Goal: Task Accomplishment & Management: Manage account settings

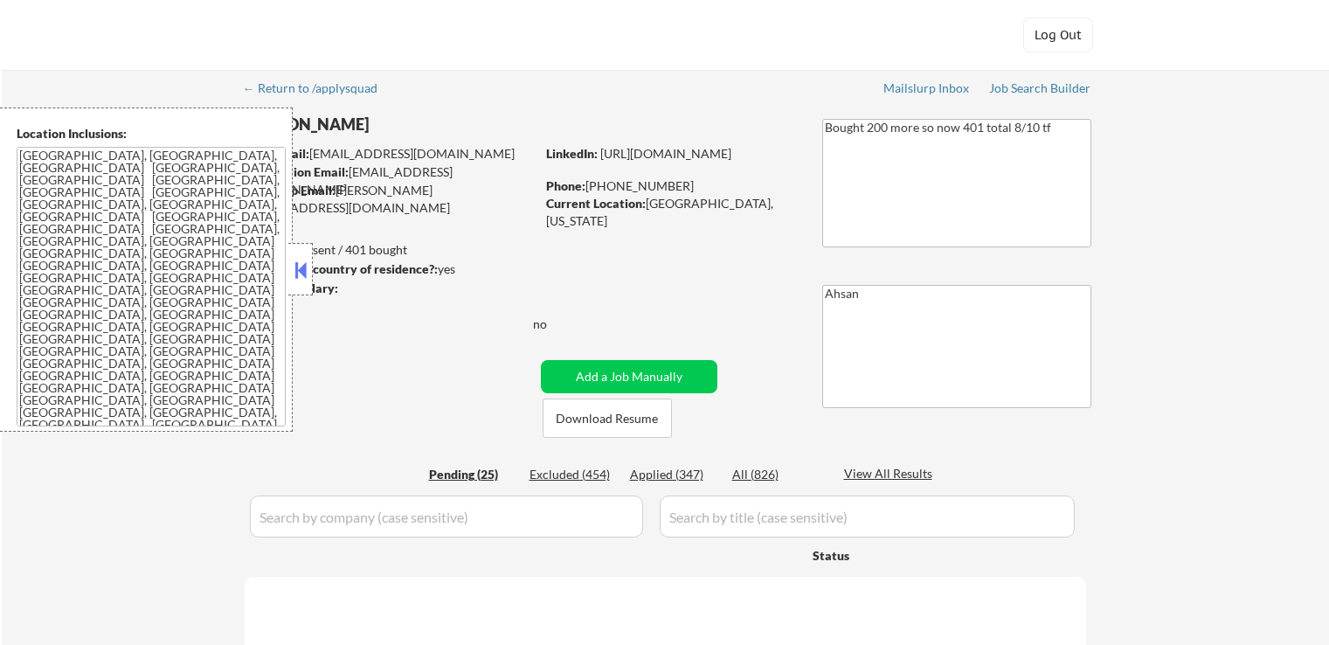
select select ""pending""
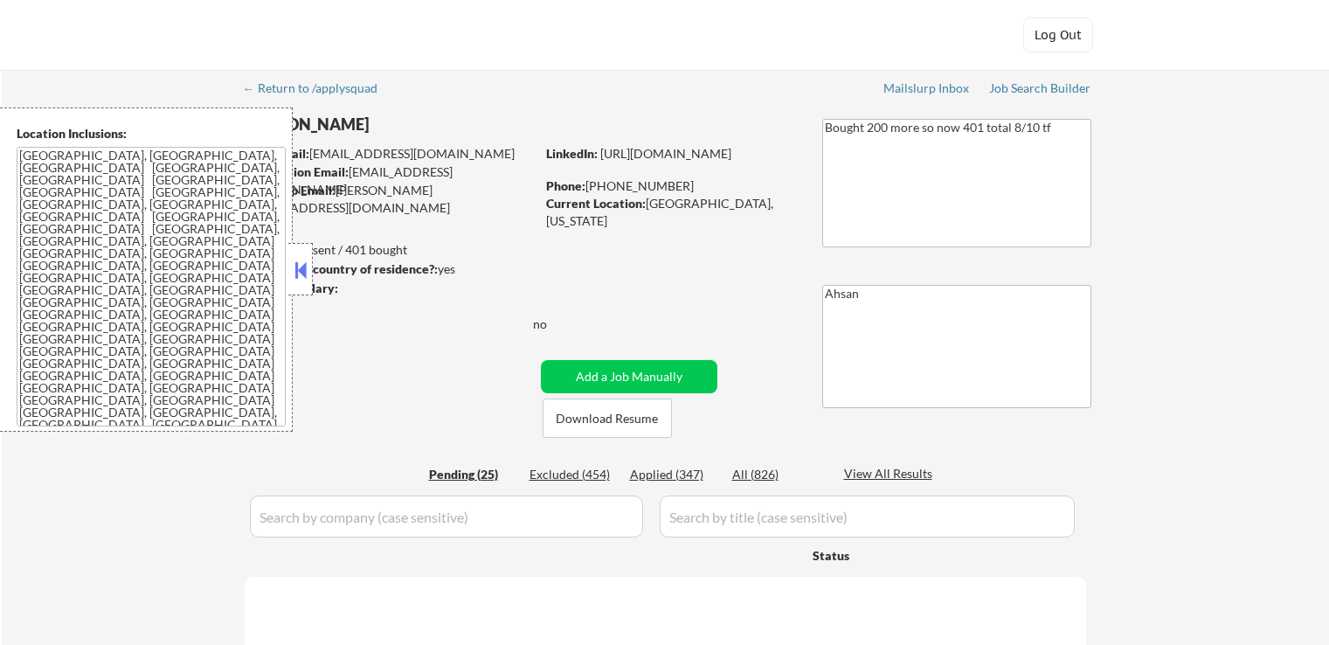
select select ""pending""
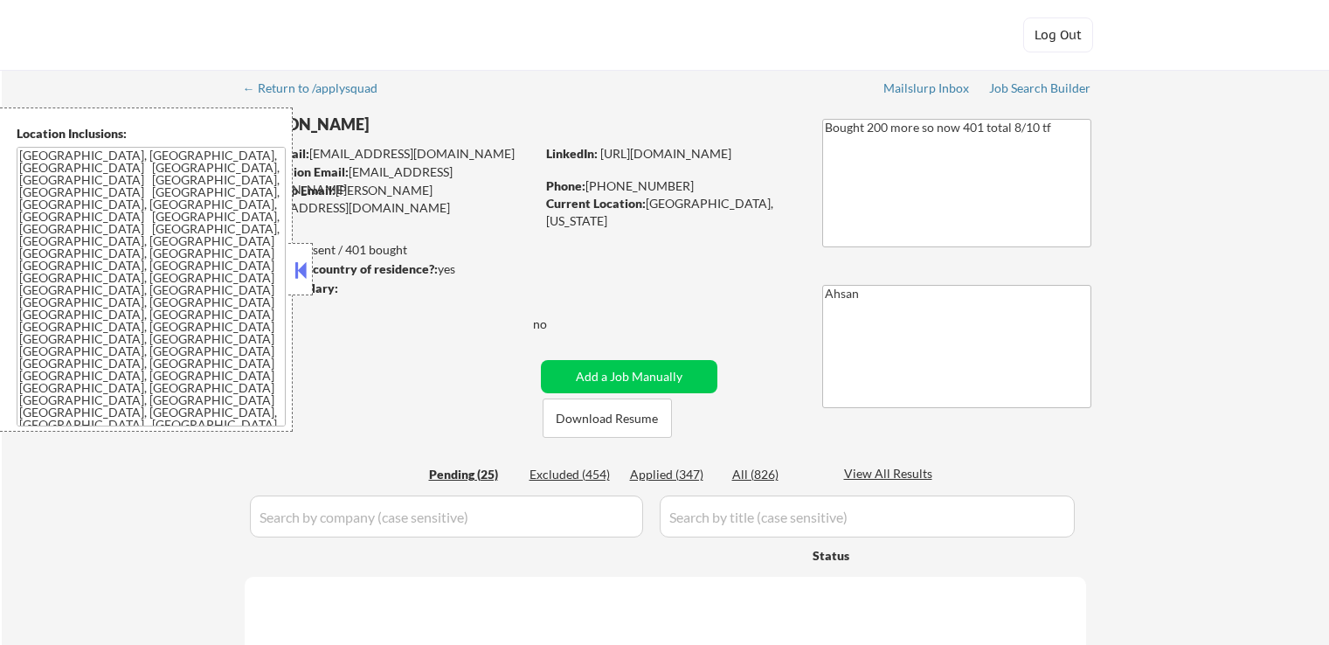
select select ""pending""
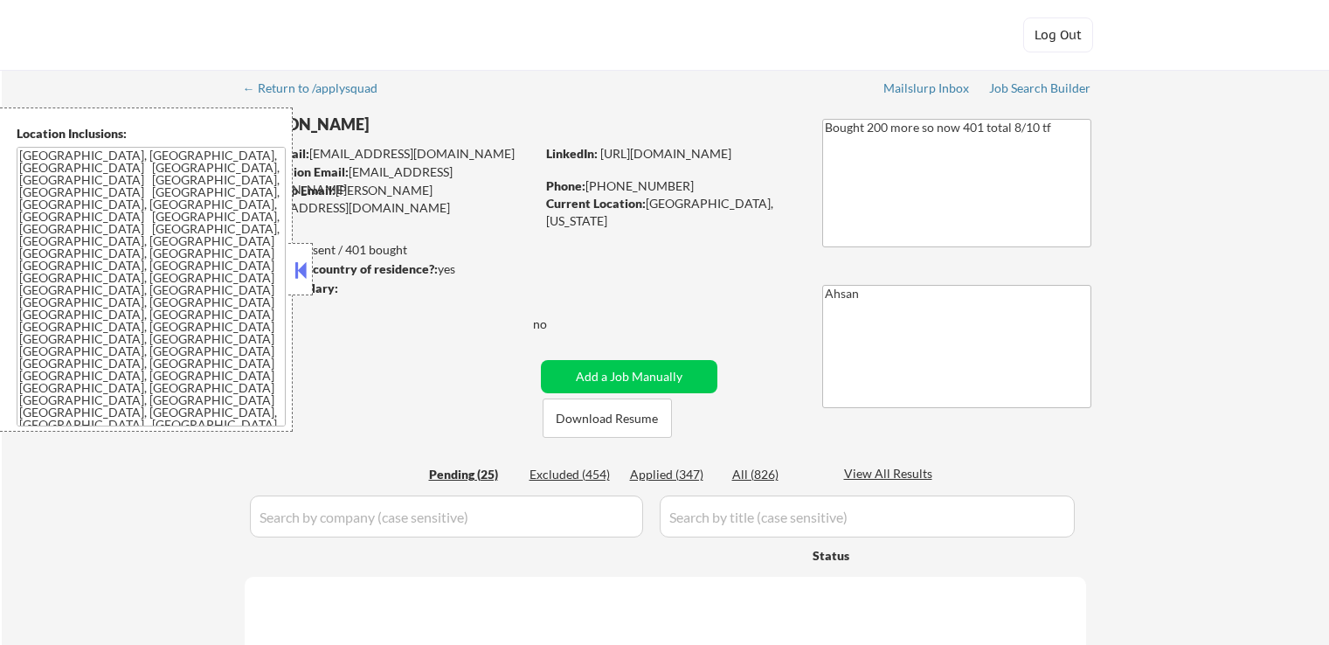
select select ""pending""
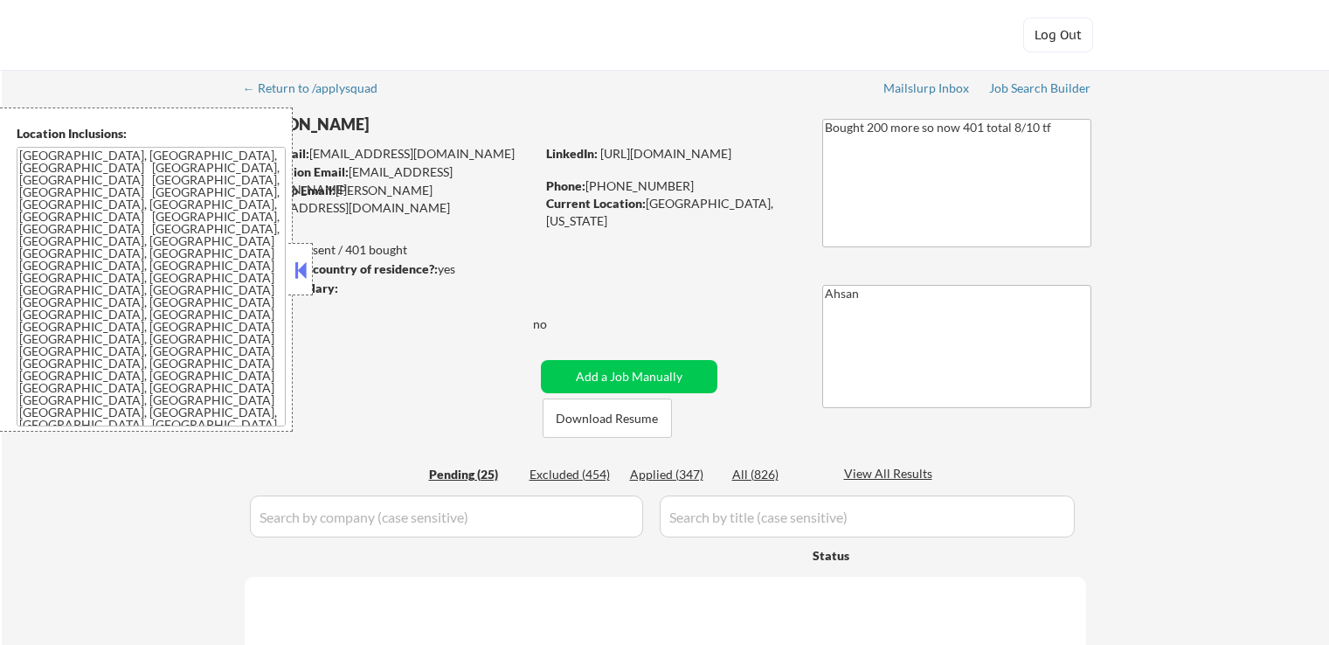
select select ""pending""
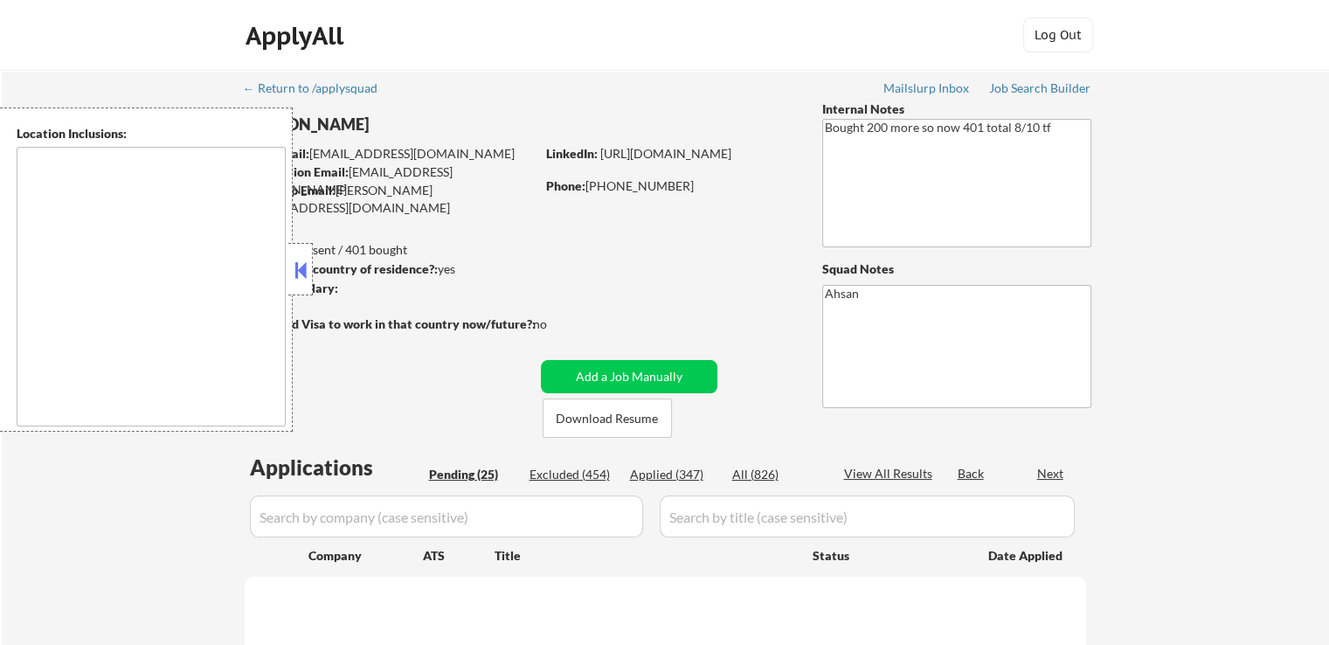
select select ""pending""
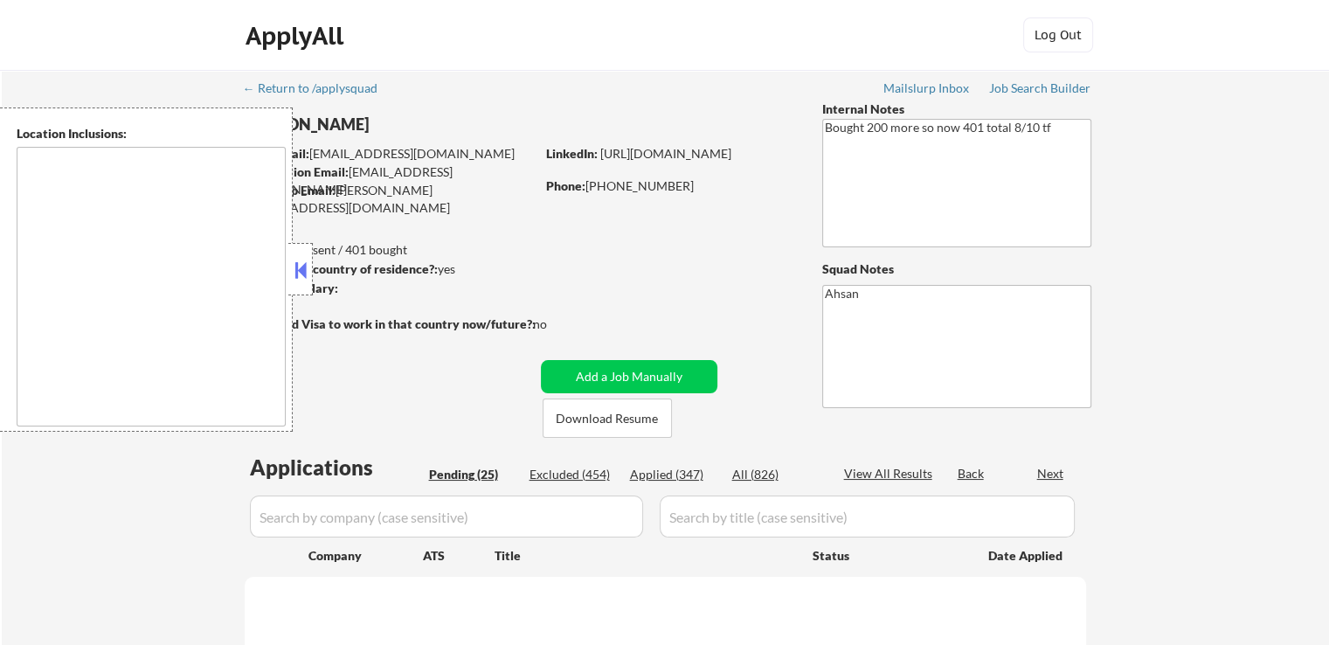
select select ""pending""
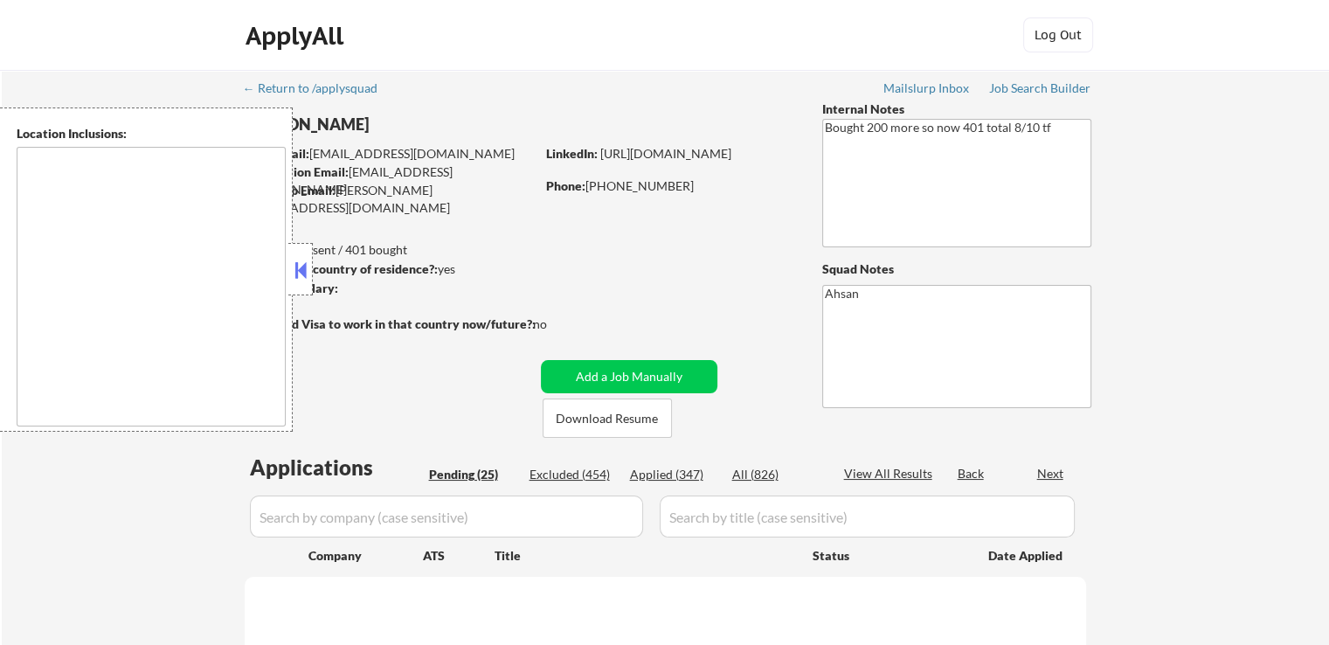
select select ""pending""
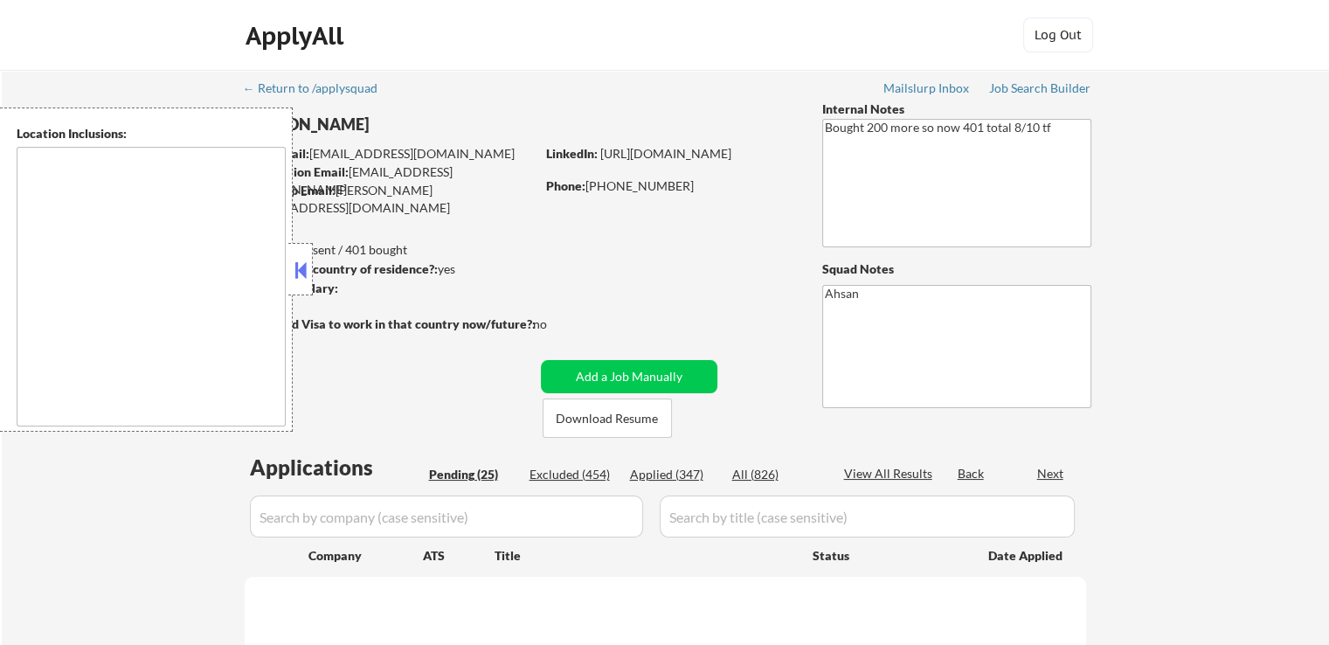
select select ""pending""
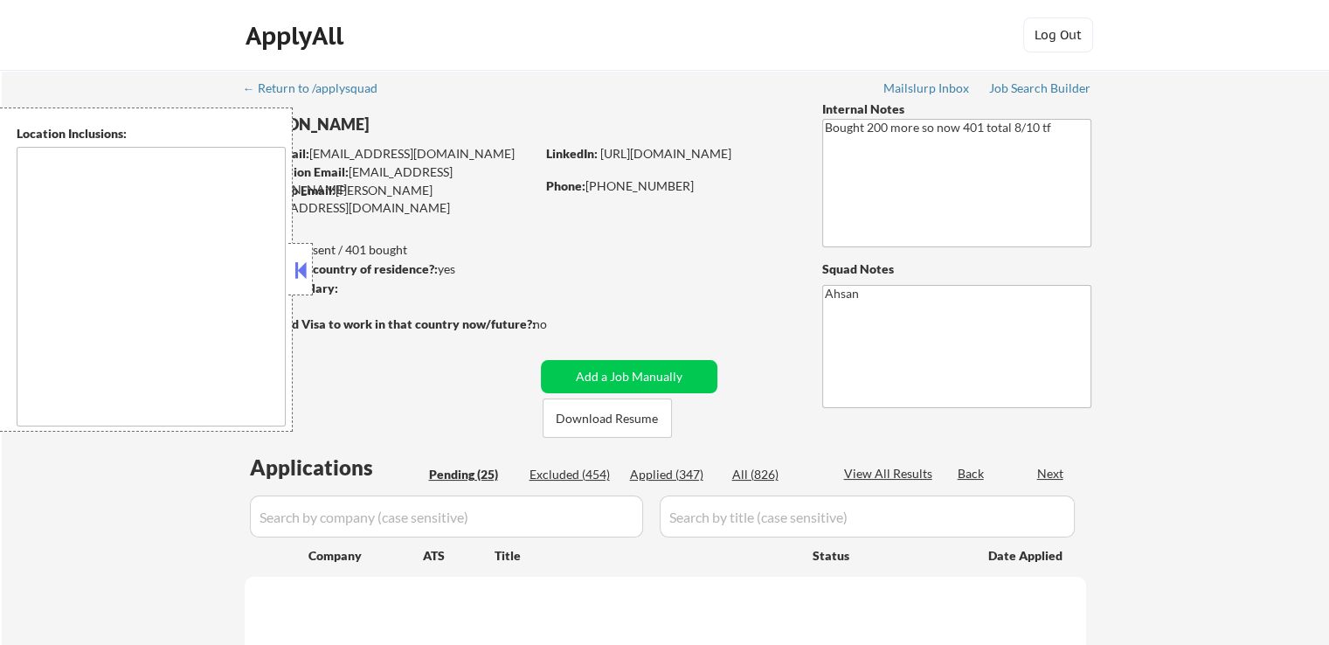
select select ""pending""
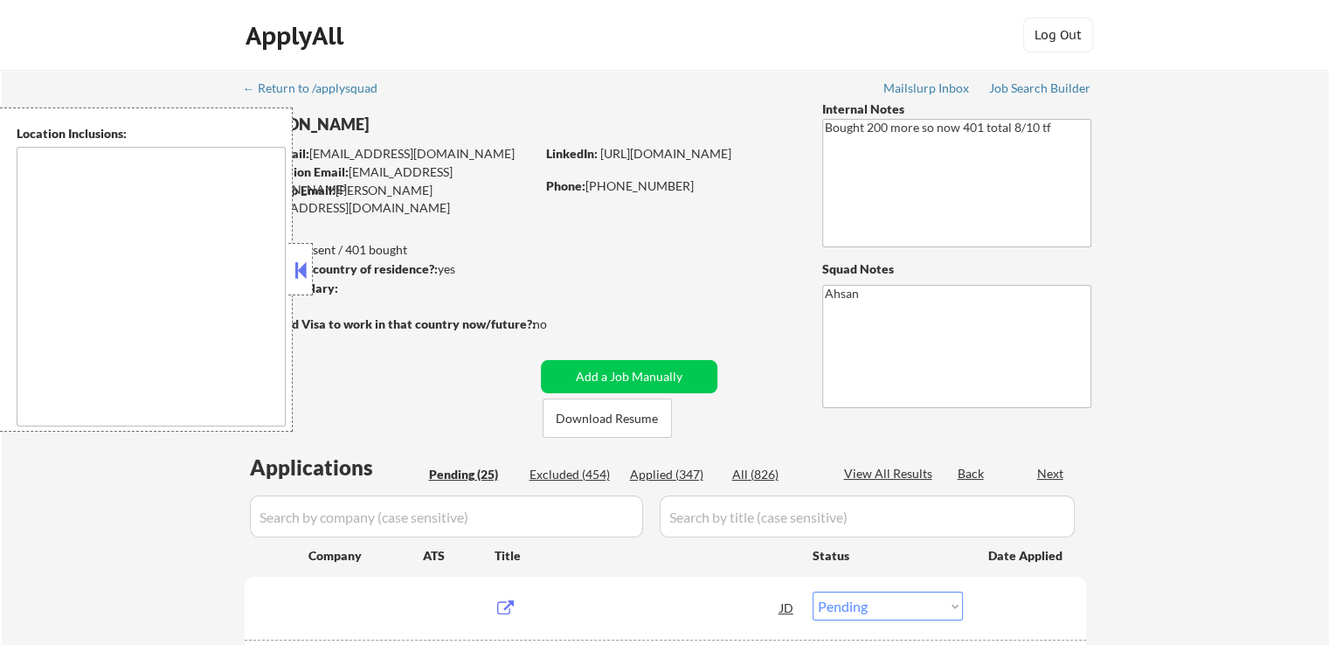
type textarea "[GEOGRAPHIC_DATA], [GEOGRAPHIC_DATA], [GEOGRAPHIC_DATA] [GEOGRAPHIC_DATA], [GEO…"
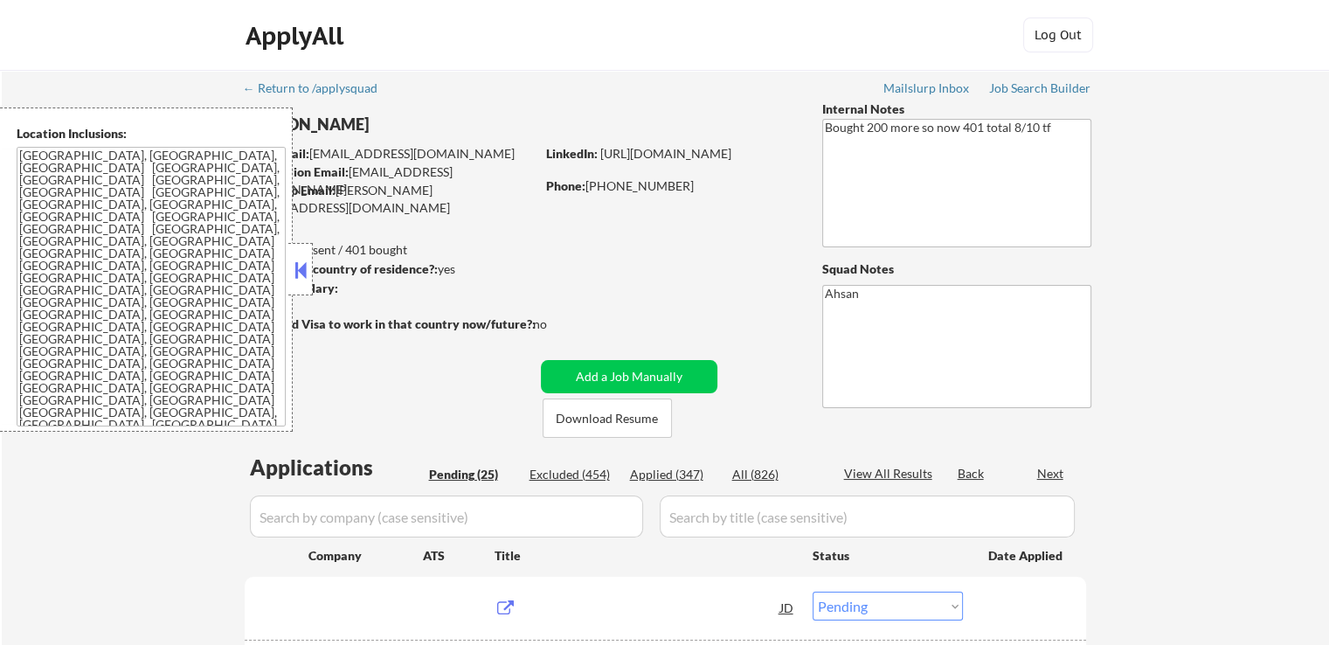
scroll to position [175, 0]
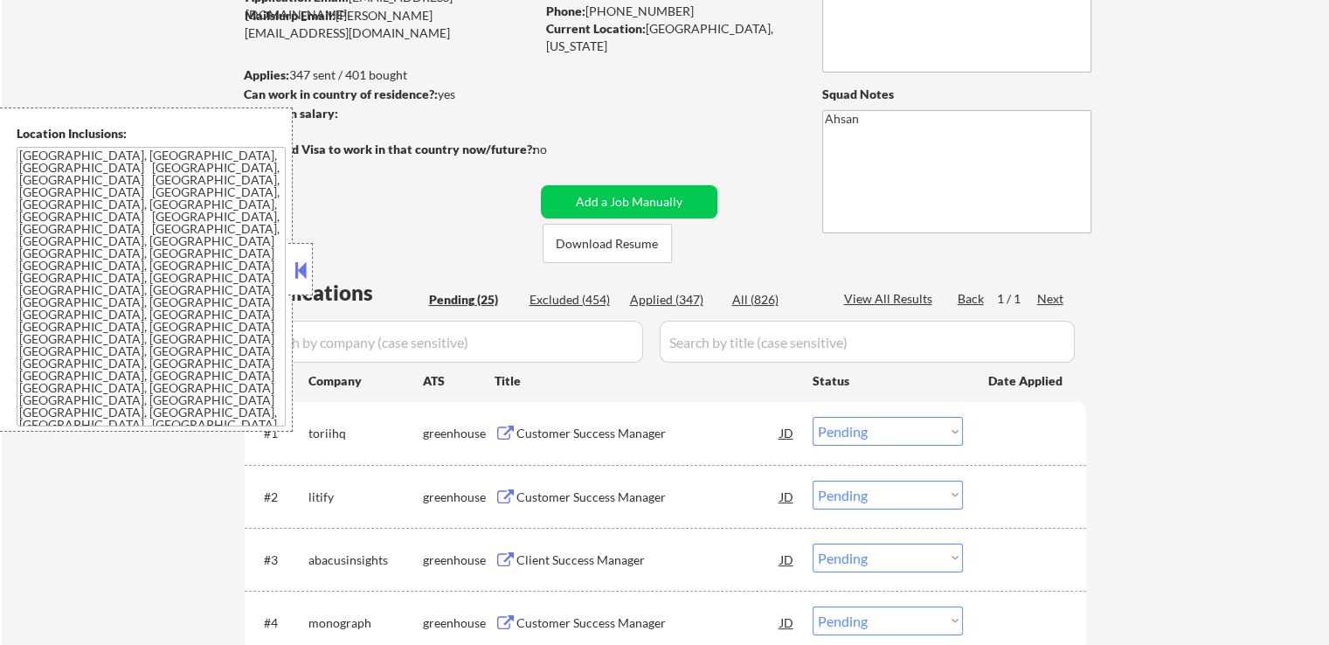
click at [292, 266] on button at bounding box center [300, 270] width 19 height 26
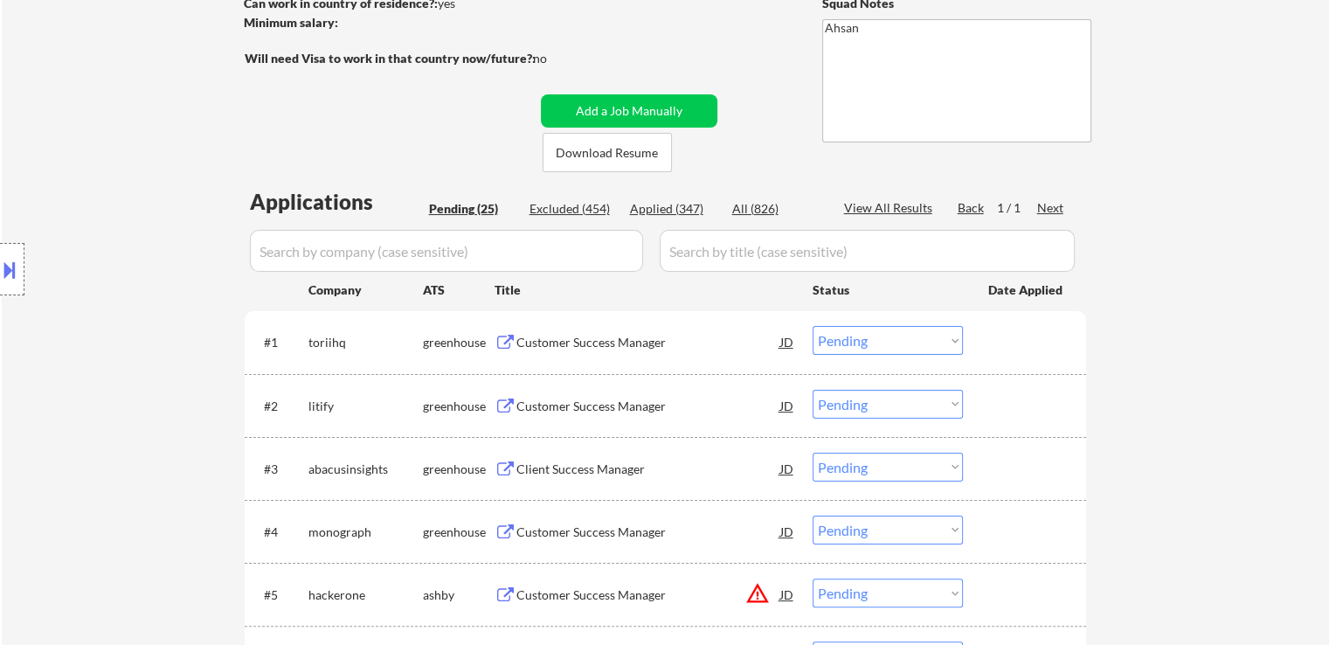
scroll to position [262, 0]
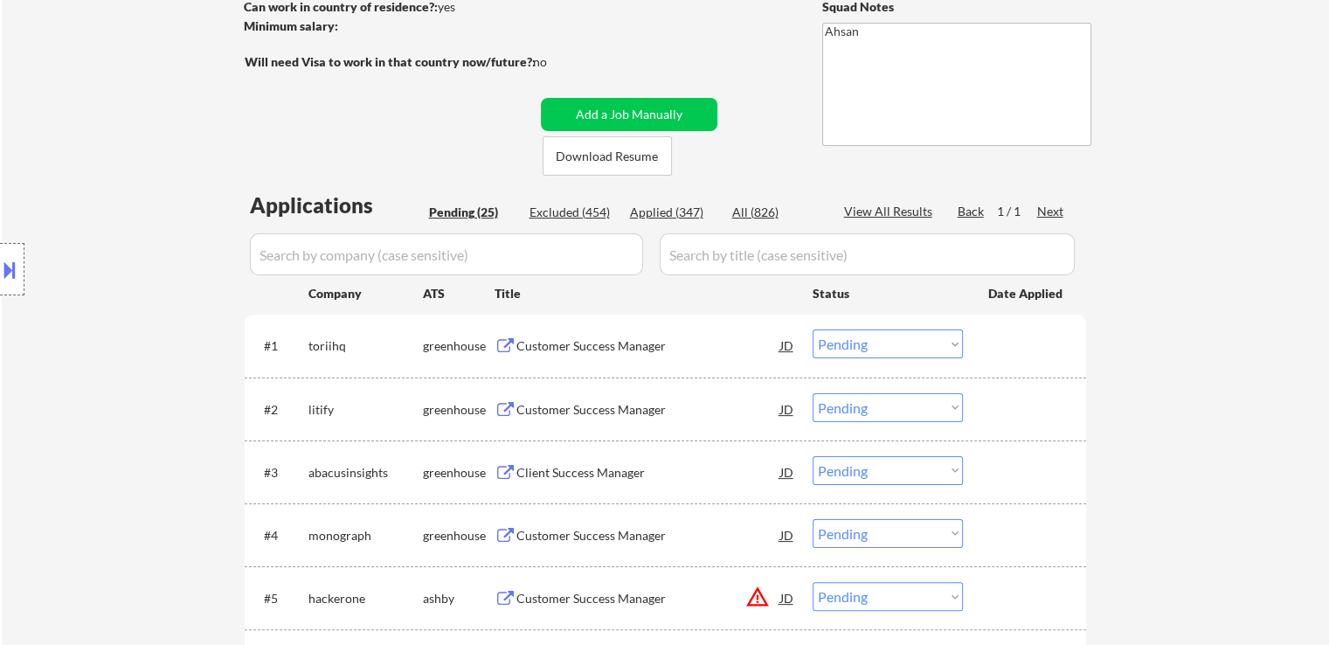
click at [546, 343] on div "Customer Success Manager" at bounding box center [649, 345] width 264 height 17
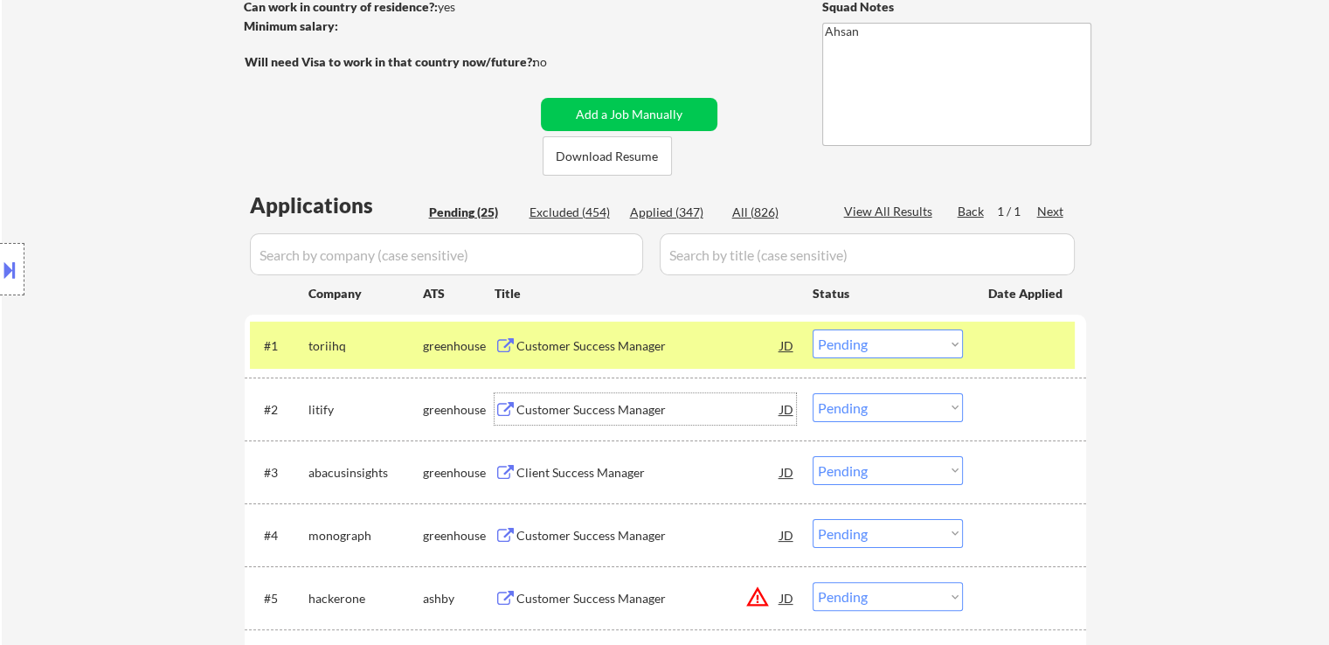
click at [547, 407] on div "Customer Success Manager" at bounding box center [649, 409] width 264 height 17
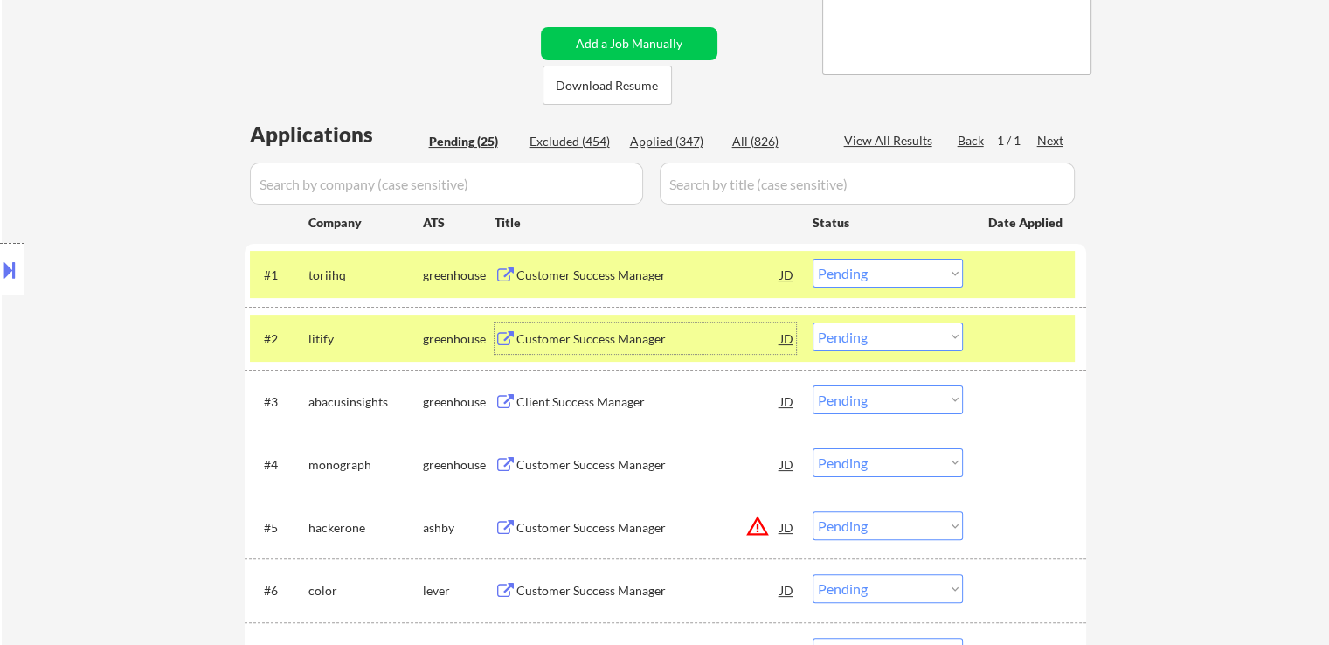
scroll to position [437, 0]
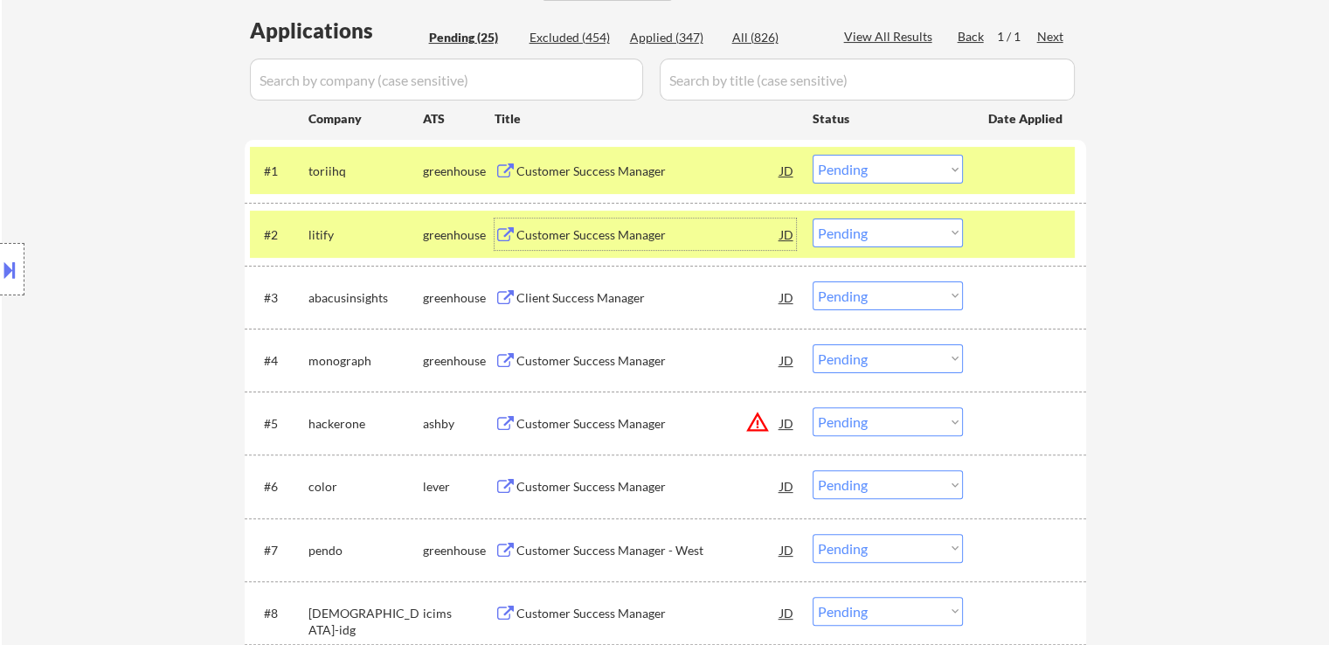
click at [862, 239] on select "Choose an option... Pending Applied Excluded (Questions) Excluded (Expired) Exc…" at bounding box center [888, 233] width 150 height 29
click at [813, 219] on select "Choose an option... Pending Applied Excluded (Questions) Excluded (Expired) Exc…" at bounding box center [888, 233] width 150 height 29
select select ""pending""
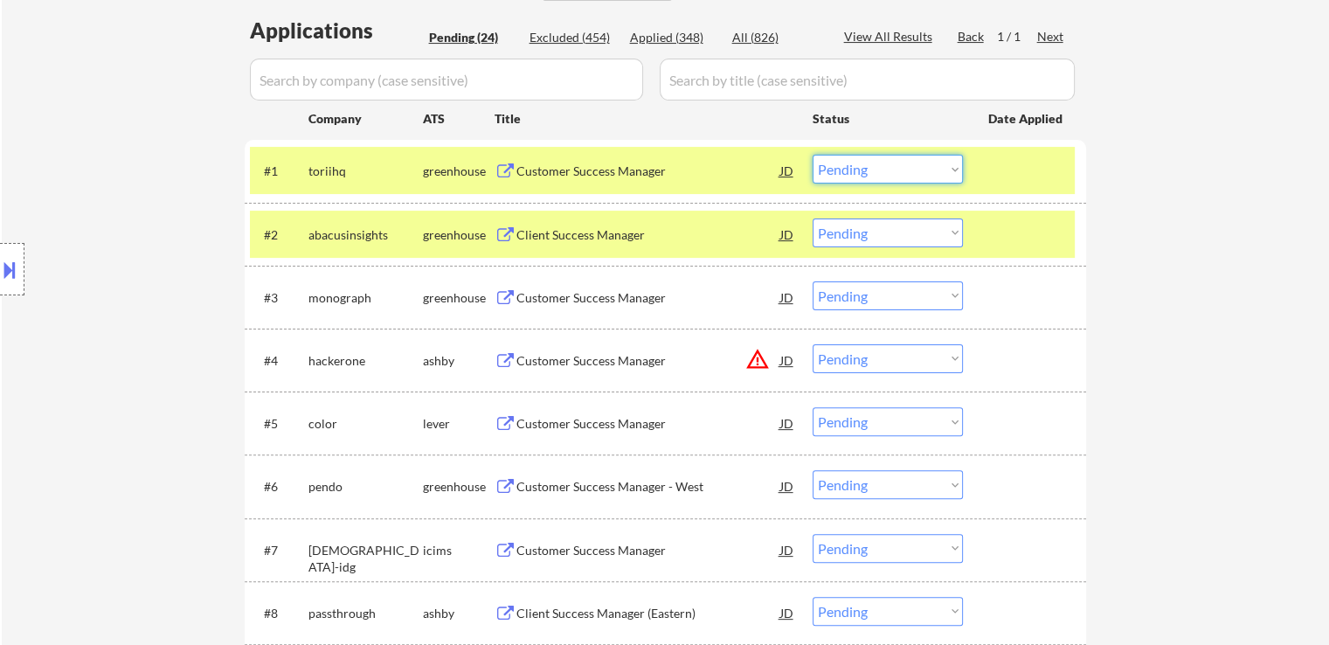
click at [895, 167] on select "Choose an option... Pending Applied Excluded (Questions) Excluded (Expired) Exc…" at bounding box center [888, 169] width 150 height 29
click at [813, 155] on select "Choose an option... Pending Applied Excluded (Questions) Excluded (Expired) Exc…" at bounding box center [888, 169] width 150 height 29
click at [524, 234] on div "Client Success Manager" at bounding box center [649, 234] width 264 height 17
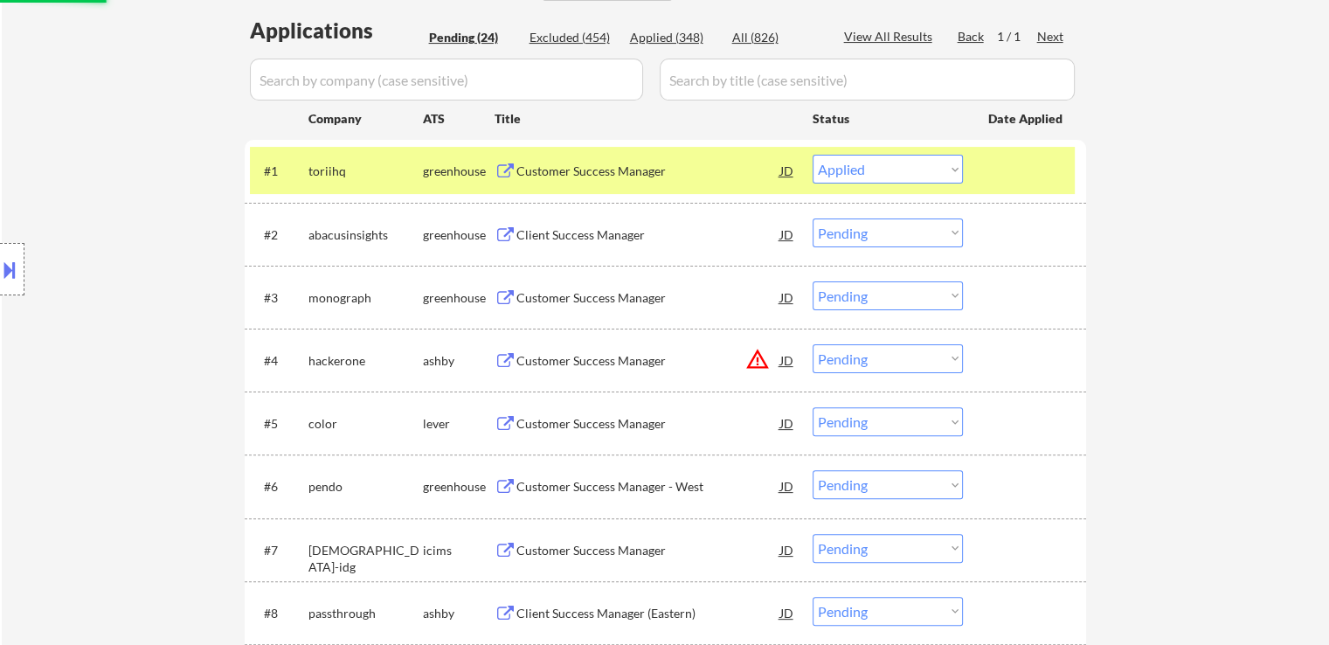
select select ""pending""
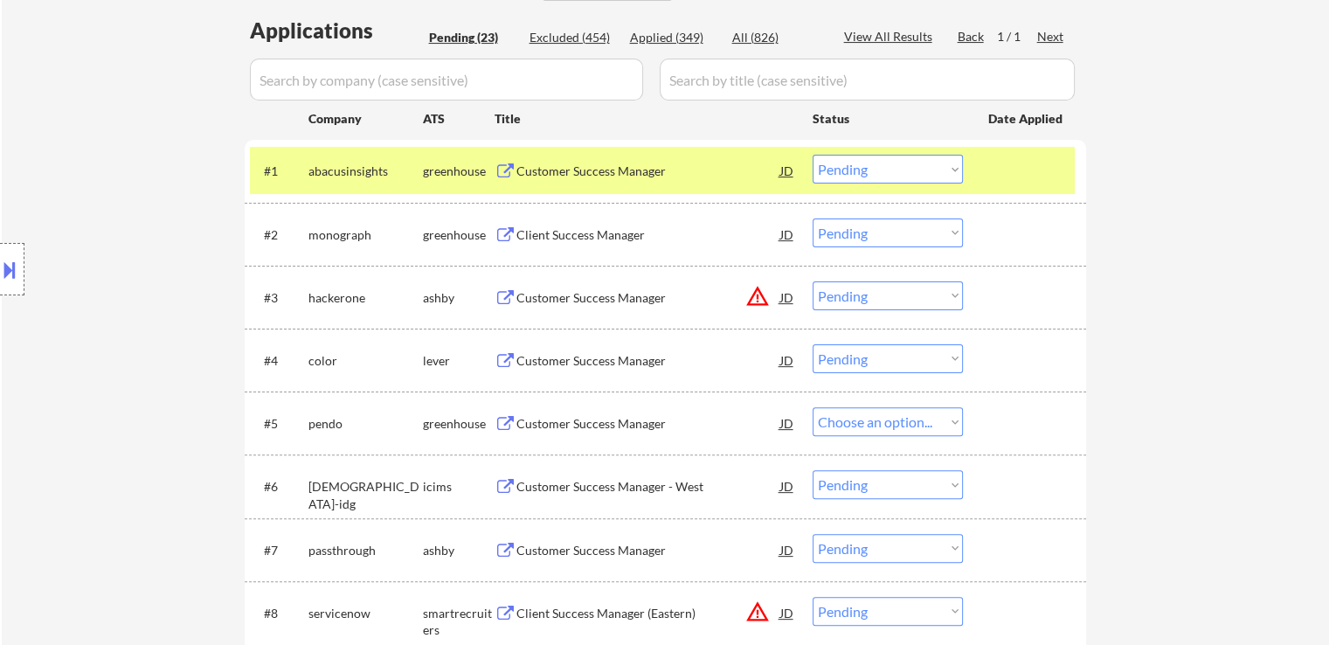
select select ""pending""
click at [860, 167] on select "Choose an option... Pending Applied Excluded (Questions) Excluded (Expired) Exc…" at bounding box center [888, 169] width 150 height 29
click at [813, 155] on select "Choose an option... Pending Applied Excluded (Questions) Excluded (Expired) Exc…" at bounding box center [888, 169] width 150 height 29
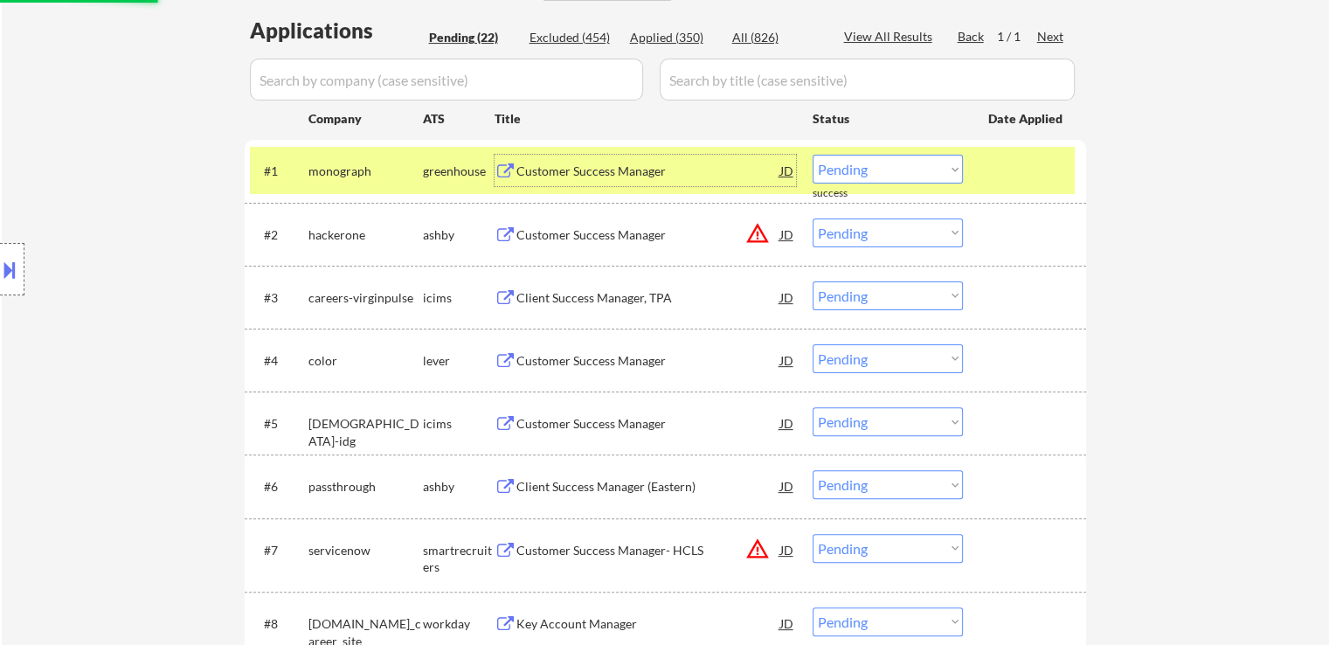
click at [570, 172] on div "Customer Success Manager" at bounding box center [649, 171] width 264 height 17
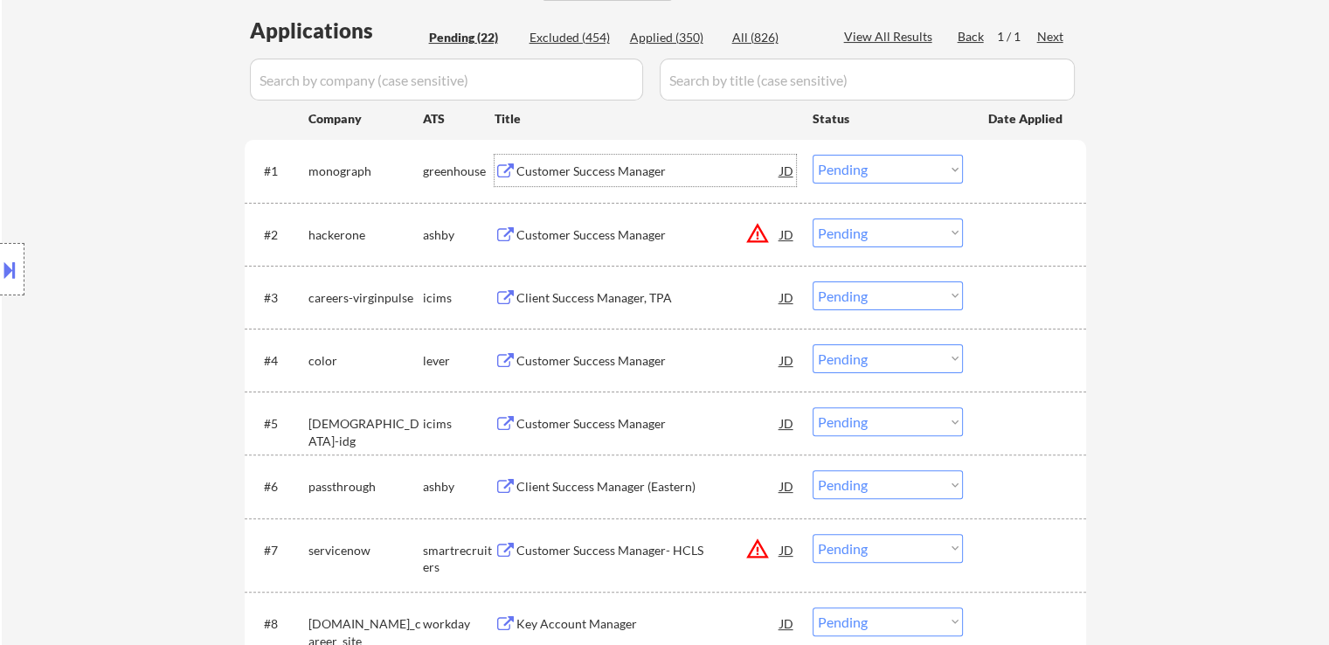
click at [860, 165] on select "Choose an option... Pending Applied Excluded (Questions) Excluded (Expired) Exc…" at bounding box center [888, 169] width 150 height 29
click at [813, 155] on select "Choose an option... Pending Applied Excluded (Questions) Excluded (Expired) Exc…" at bounding box center [888, 169] width 150 height 29
click at [619, 300] on div "Client Success Manager, TPA" at bounding box center [649, 297] width 264 height 17
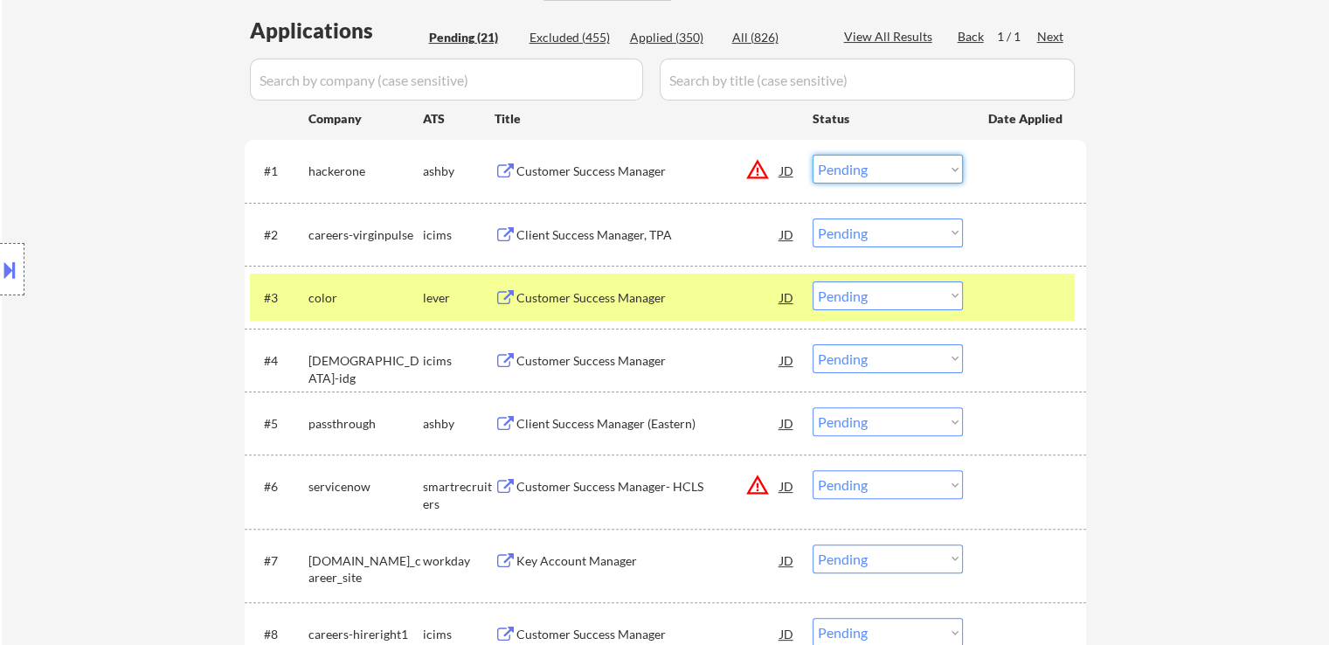
drag, startPoint x: 857, startPoint y: 170, endPoint x: 865, endPoint y: 180, distance: 13.7
click at [859, 171] on select "Choose an option... Pending Applied Excluded (Questions) Excluded (Expired) Exc…" at bounding box center [888, 169] width 150 height 29
click at [813, 155] on select "Choose an option... Pending Applied Excluded (Questions) Excluded (Expired) Exc…" at bounding box center [888, 169] width 150 height 29
select select ""pending""
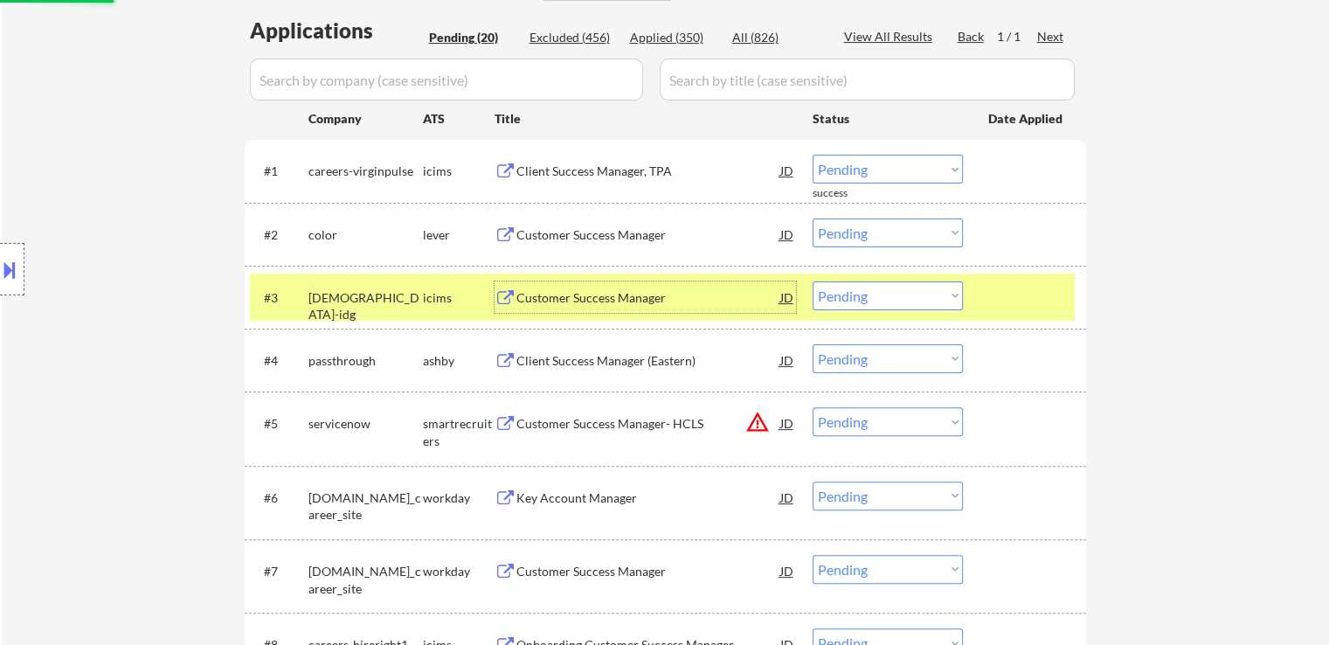
click at [534, 289] on div "Customer Success Manager" at bounding box center [649, 297] width 264 height 17
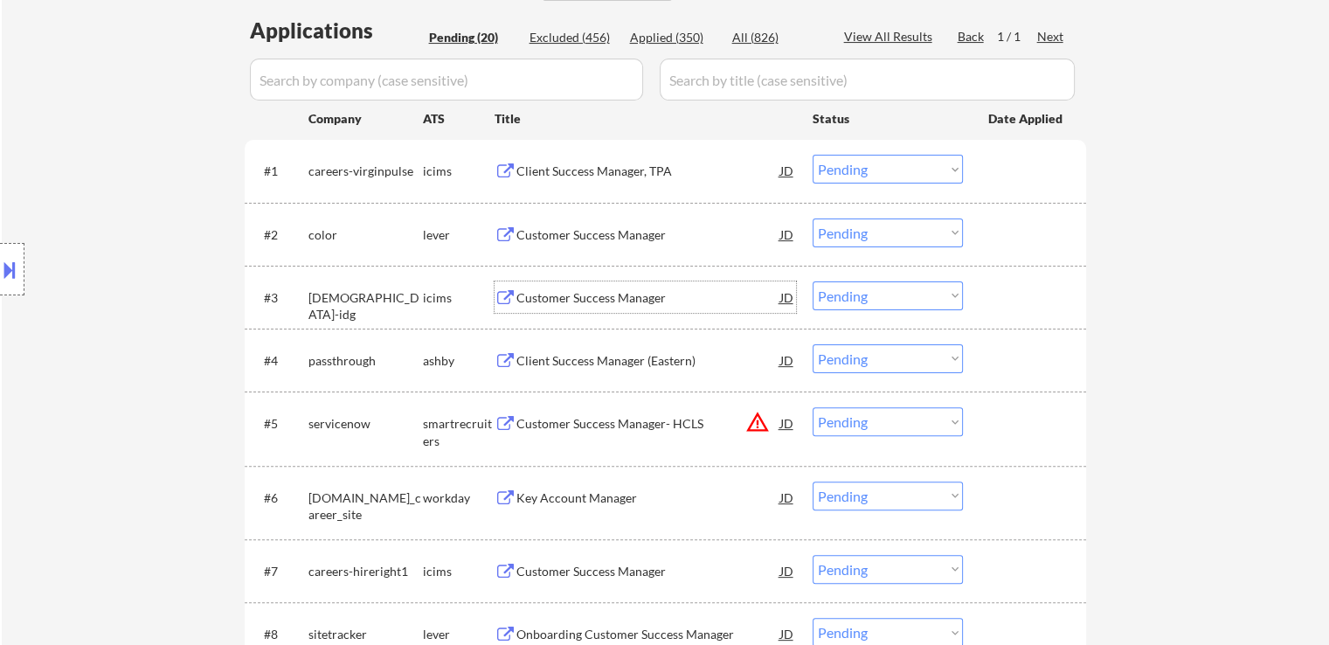
click at [563, 361] on div "Client Success Manager (Eastern)" at bounding box center [649, 360] width 264 height 17
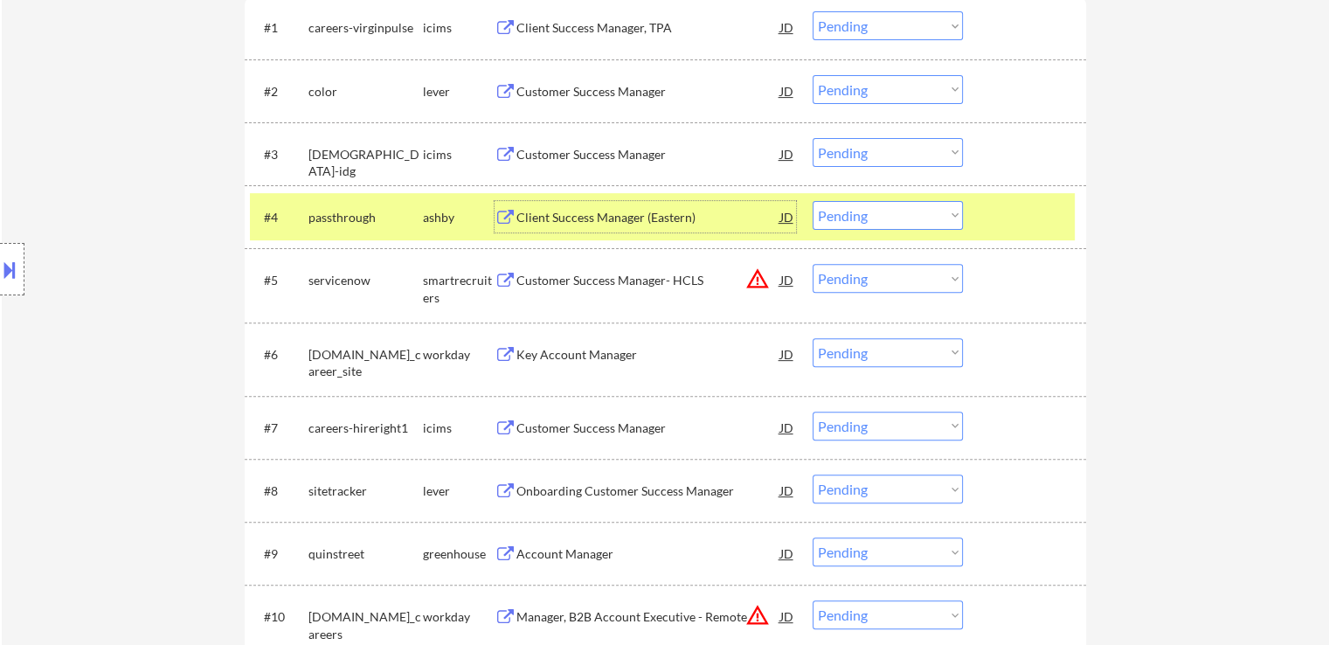
scroll to position [612, 0]
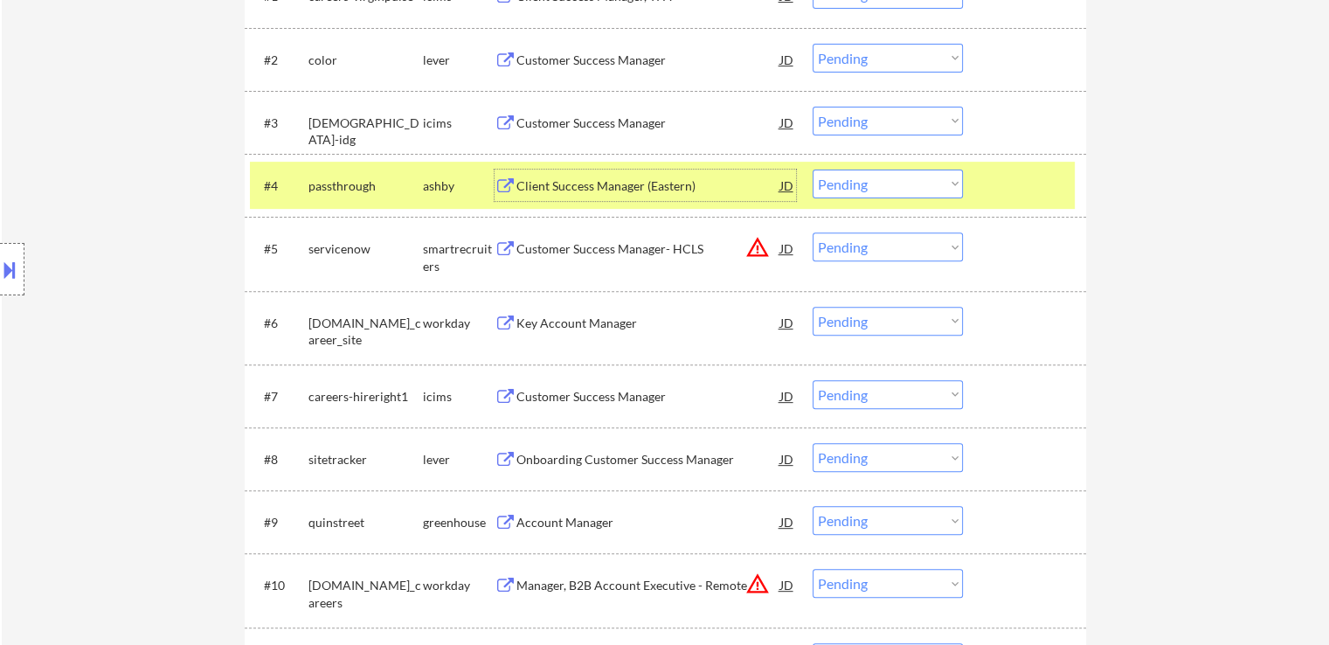
click at [874, 184] on select "Choose an option... Pending Applied Excluded (Questions) Excluded (Expired) Exc…" at bounding box center [888, 184] width 150 height 29
click at [813, 170] on select "Choose an option... Pending Applied Excluded (Questions) Excluded (Expired) Exc…" at bounding box center [888, 184] width 150 height 29
select select ""pending""
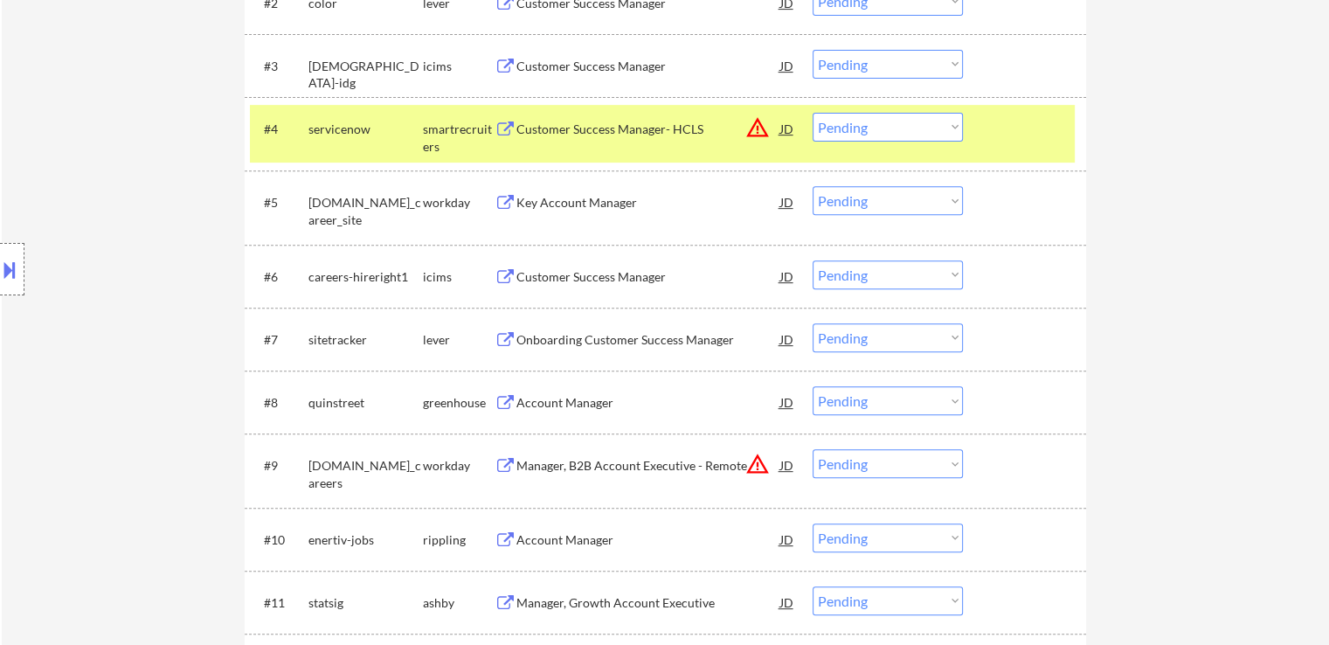
scroll to position [699, 0]
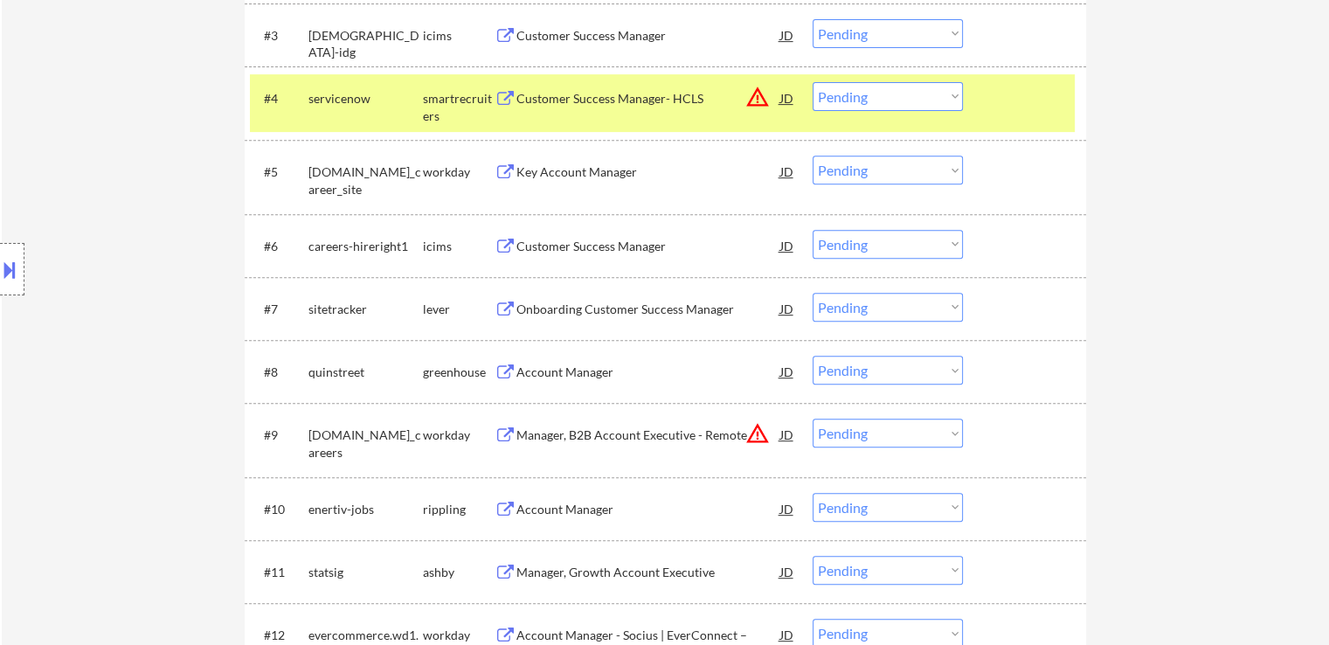
click at [545, 304] on div "Onboarding Customer Success Manager" at bounding box center [649, 309] width 264 height 17
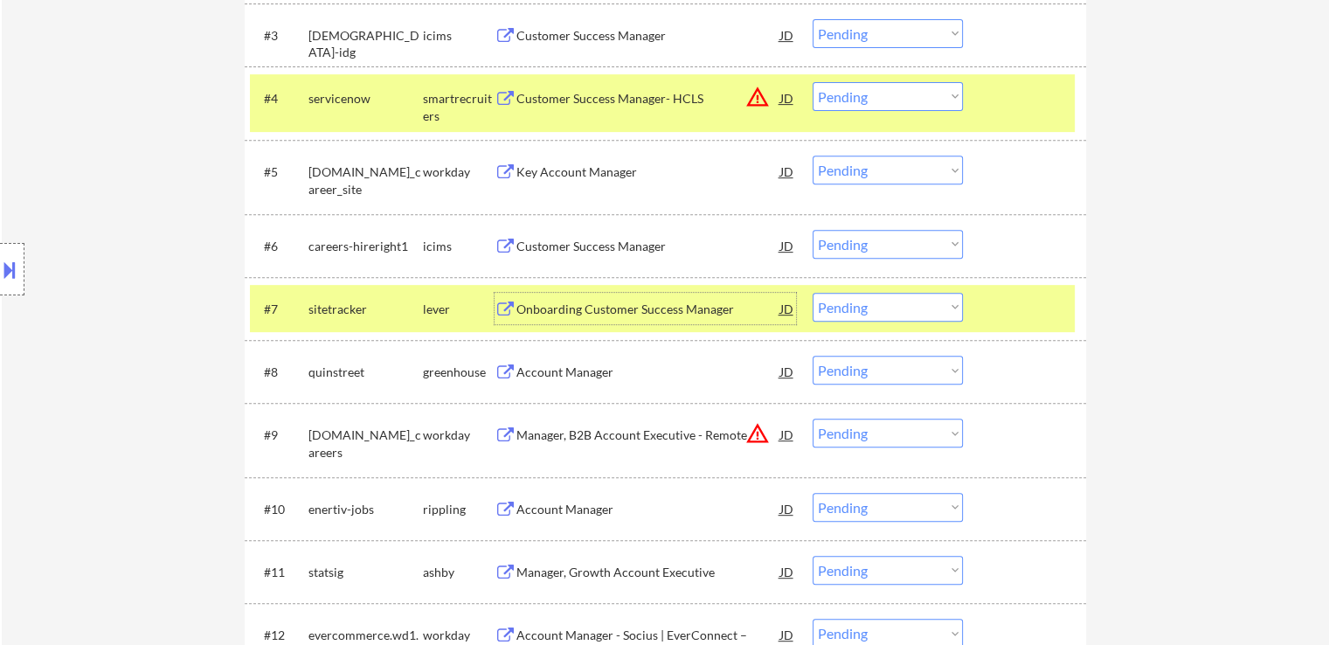
click at [563, 364] on div "Account Manager" at bounding box center [649, 372] width 264 height 17
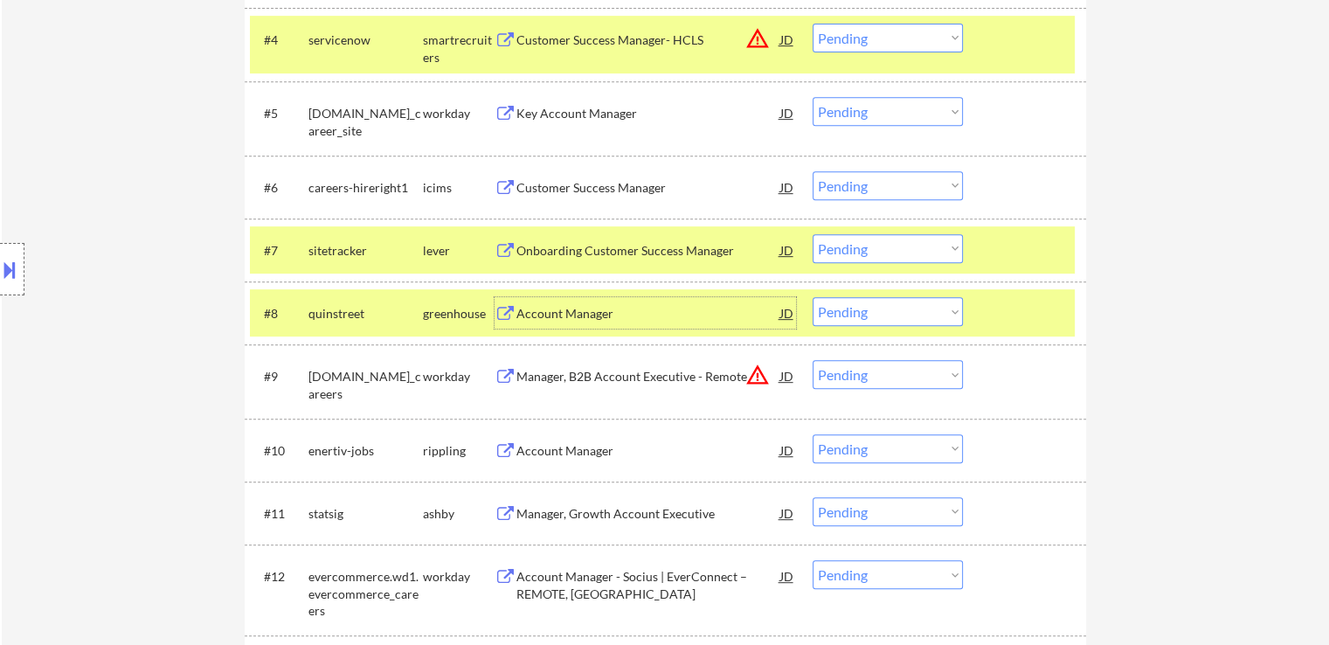
scroll to position [787, 0]
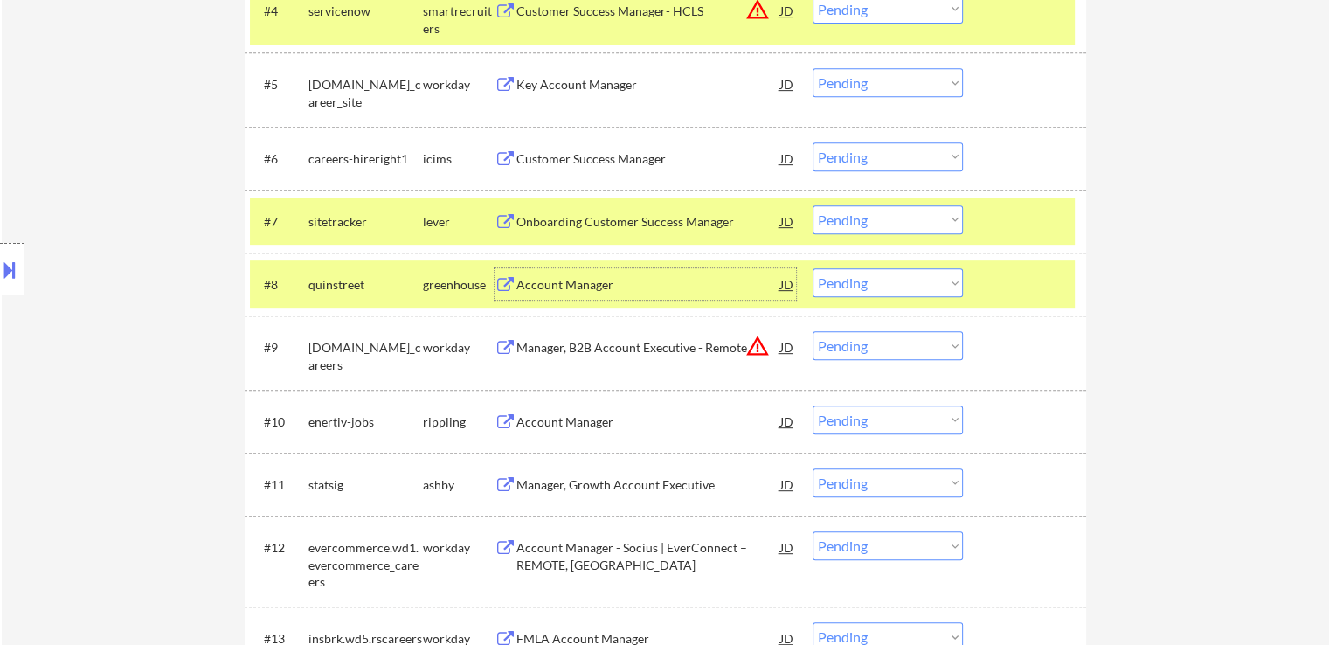
click at [878, 282] on select "Choose an option... Pending Applied Excluded (Questions) Excluded (Expired) Exc…" at bounding box center [888, 282] width 150 height 29
click at [813, 268] on select "Choose an option... Pending Applied Excluded (Questions) Excluded (Expired) Exc…" at bounding box center [888, 282] width 150 height 29
select select ""pending""
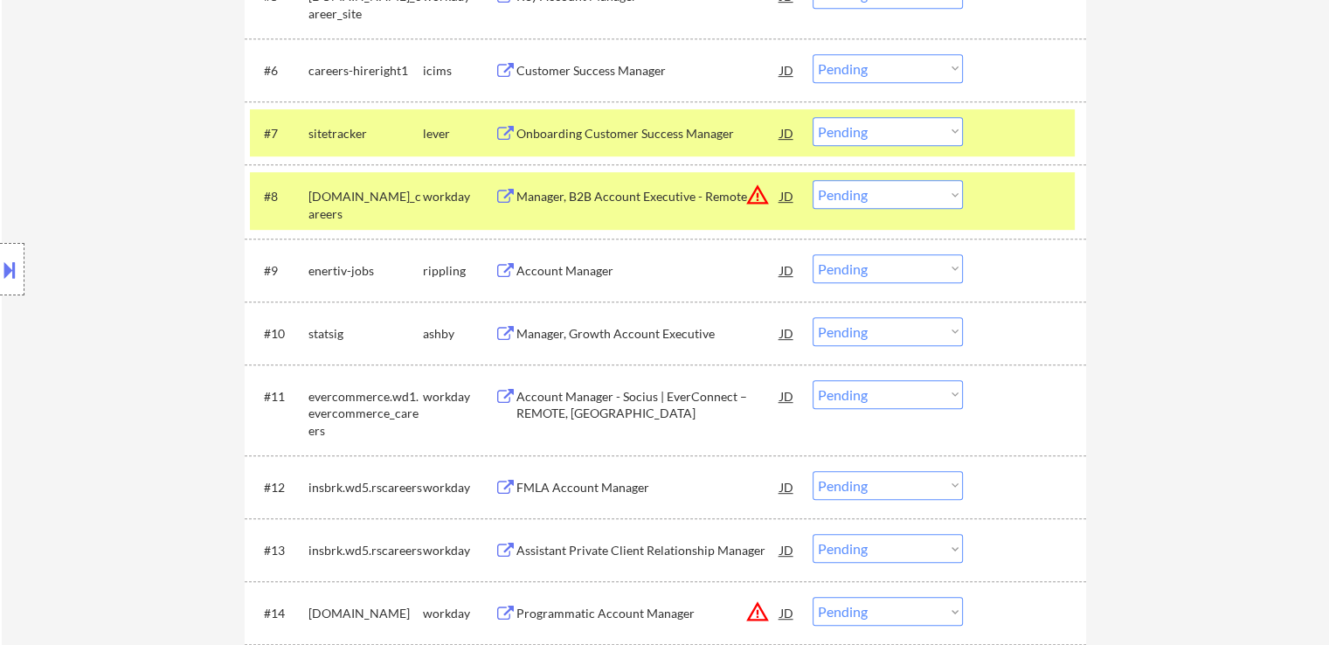
scroll to position [962, 0]
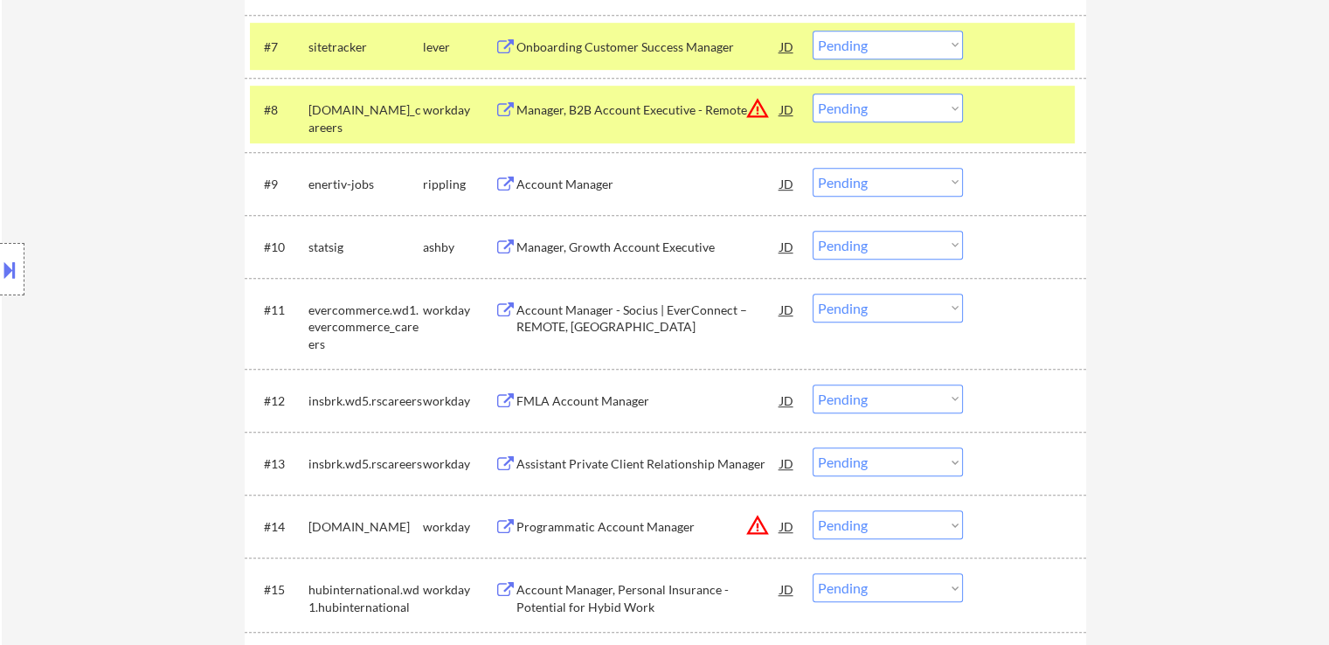
click at [536, 174] on div "Account Manager" at bounding box center [649, 183] width 264 height 31
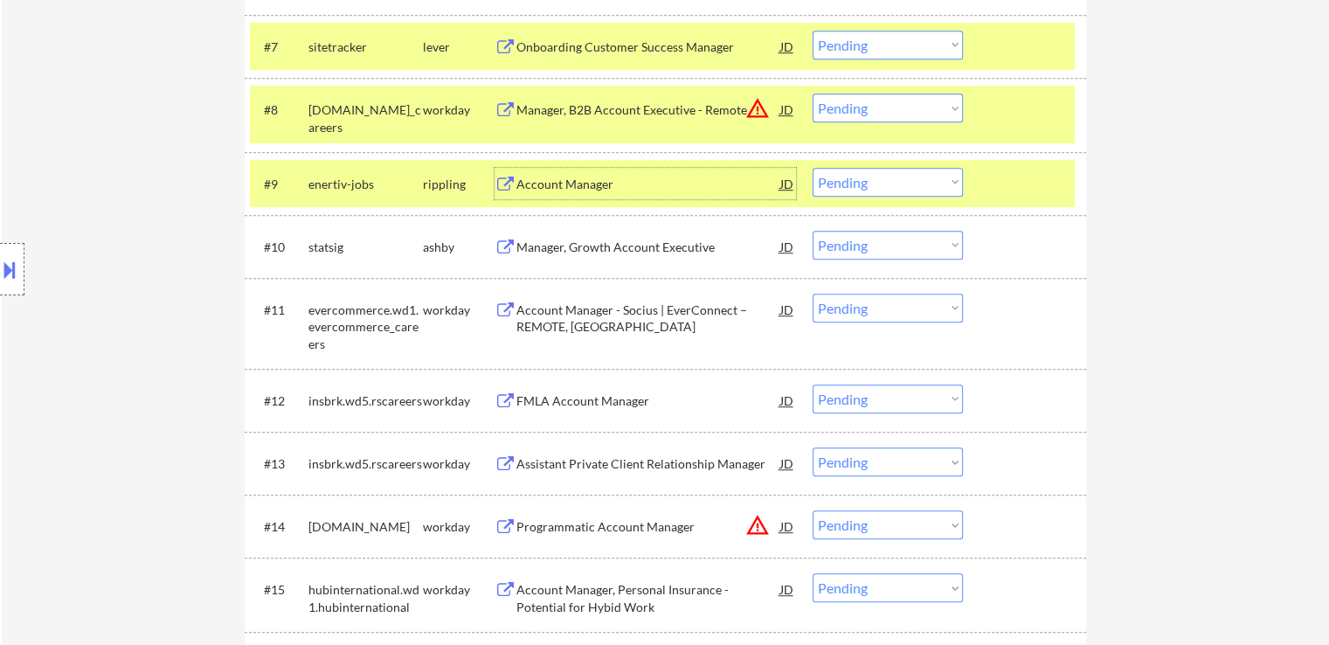
click at [549, 246] on div "Manager, Growth Account Executive" at bounding box center [649, 247] width 264 height 17
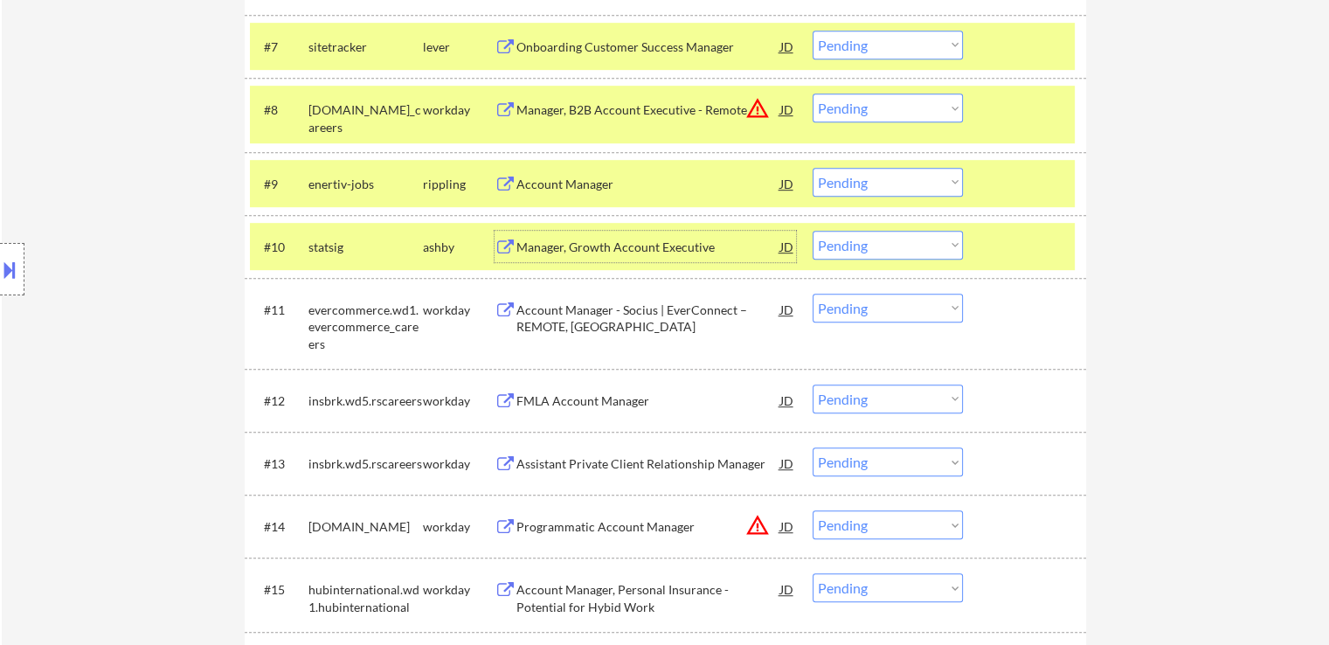
click at [891, 242] on select "Choose an option... Pending Applied Excluded (Questions) Excluded (Expired) Exc…" at bounding box center [888, 245] width 150 height 29
click at [813, 231] on select "Choose an option... Pending Applied Excluded (Questions) Excluded (Expired) Exc…" at bounding box center [888, 245] width 150 height 29
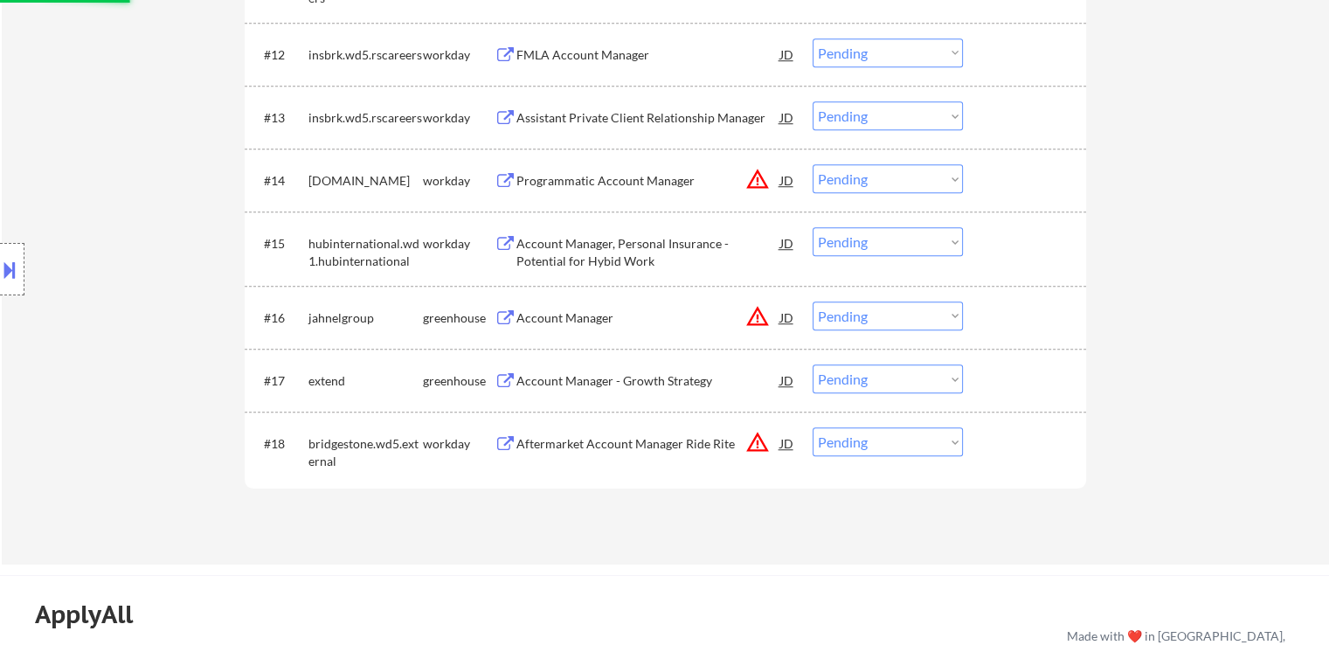
scroll to position [1311, 0]
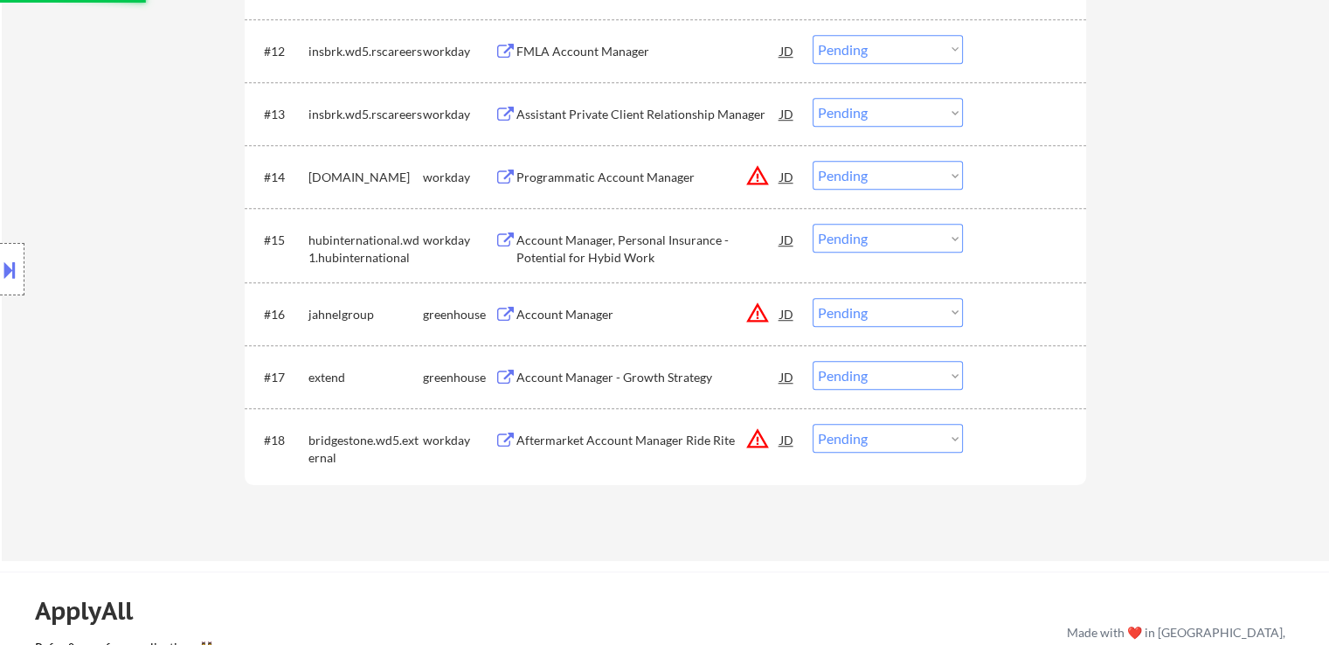
select select ""pending""
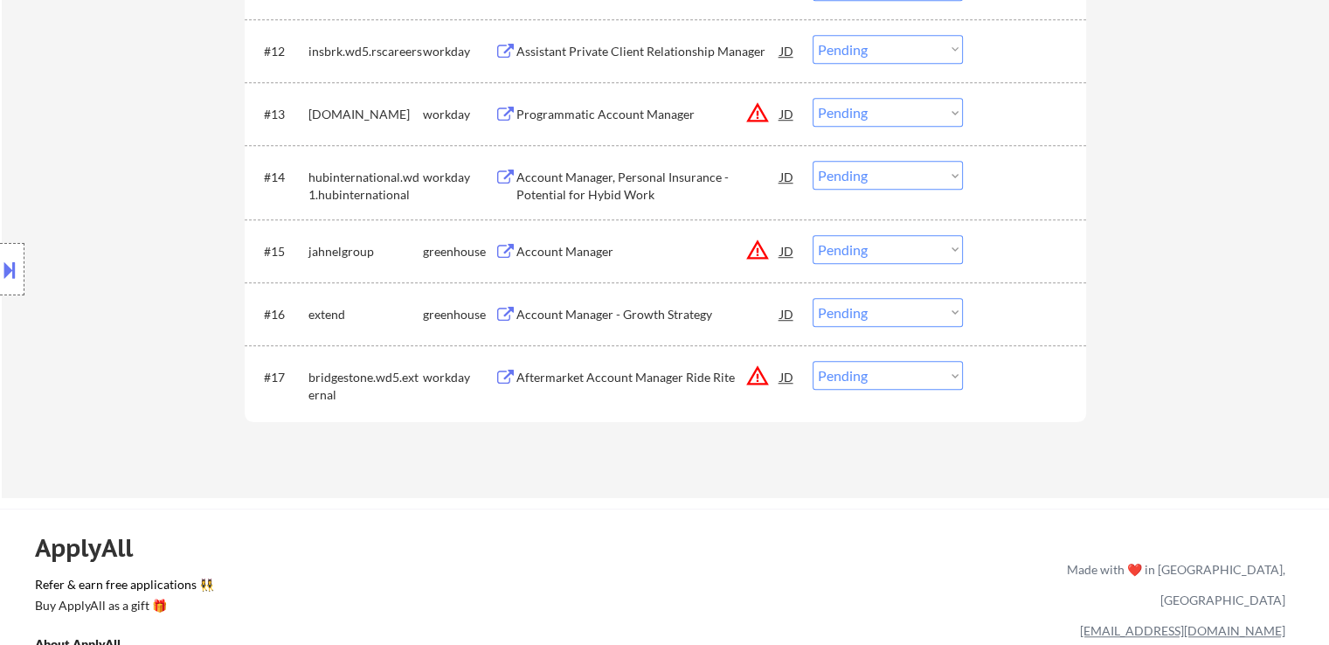
click at [579, 315] on div "Account Manager - Growth Strategy" at bounding box center [649, 314] width 264 height 17
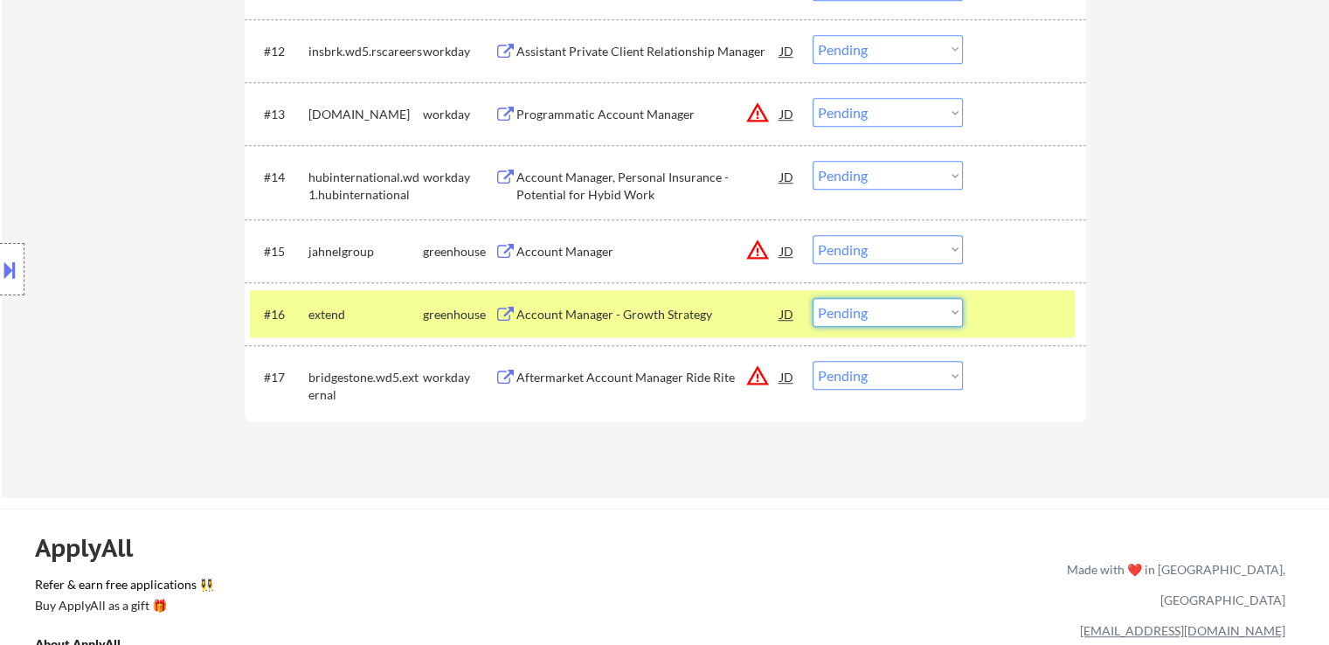
click at [867, 314] on select "Choose an option... Pending Applied Excluded (Questions) Excluded (Expired) Exc…" at bounding box center [888, 312] width 150 height 29
click at [813, 298] on select "Choose an option... Pending Applied Excluded (Questions) Excluded (Expired) Exc…" at bounding box center [888, 312] width 150 height 29
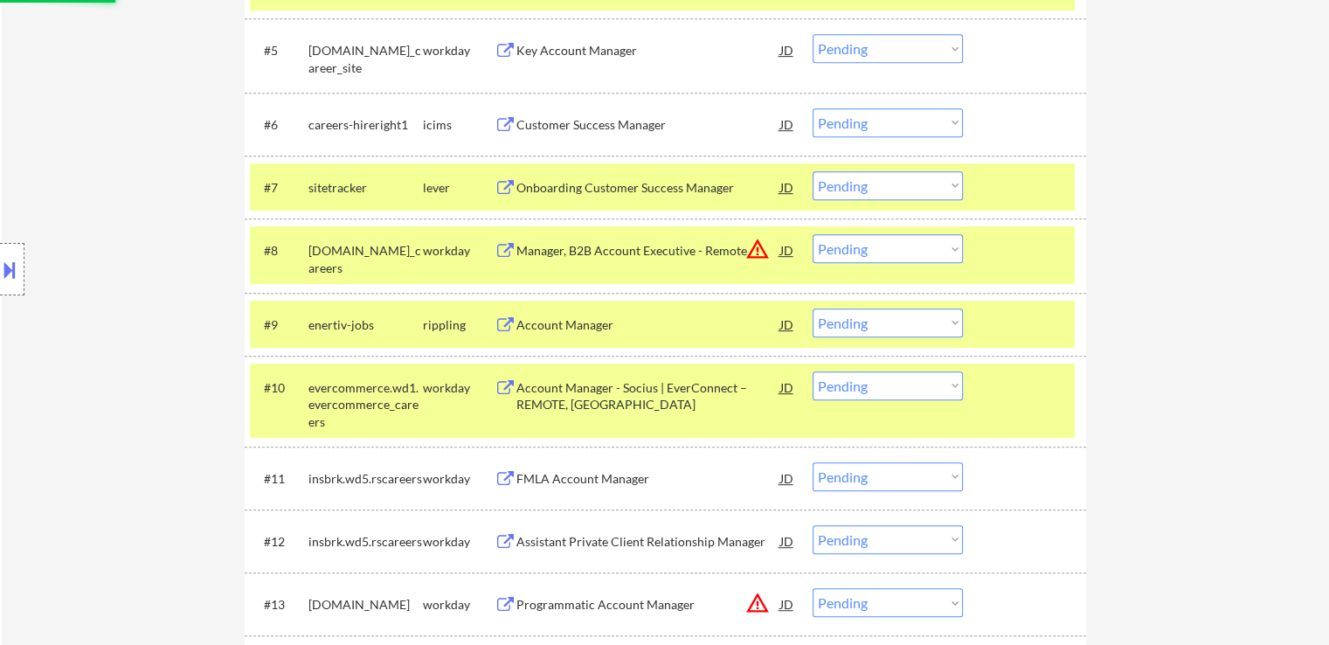
select select ""pending""
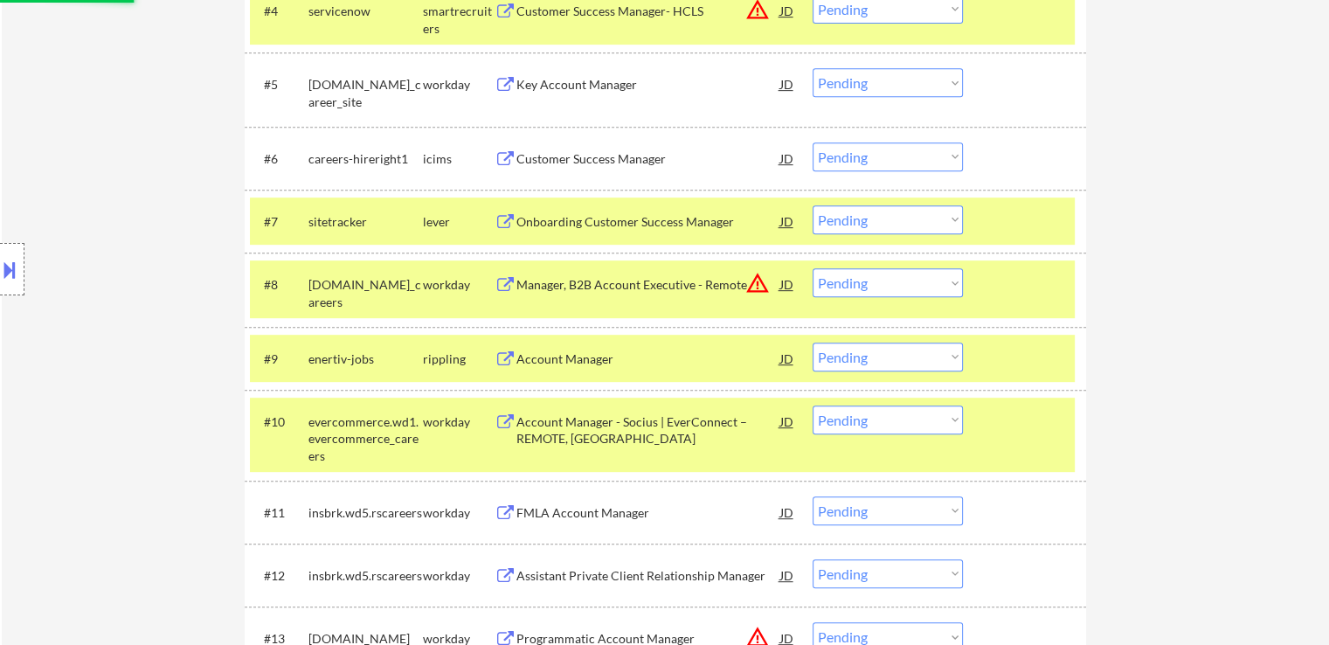
click at [881, 357] on select "Choose an option... Pending Applied Excluded (Questions) Excluded (Expired) Exc…" at bounding box center [888, 357] width 150 height 29
click at [813, 343] on select "Choose an option... Pending Applied Excluded (Questions) Excluded (Expired) Exc…" at bounding box center [888, 357] width 150 height 29
select select ""pending""
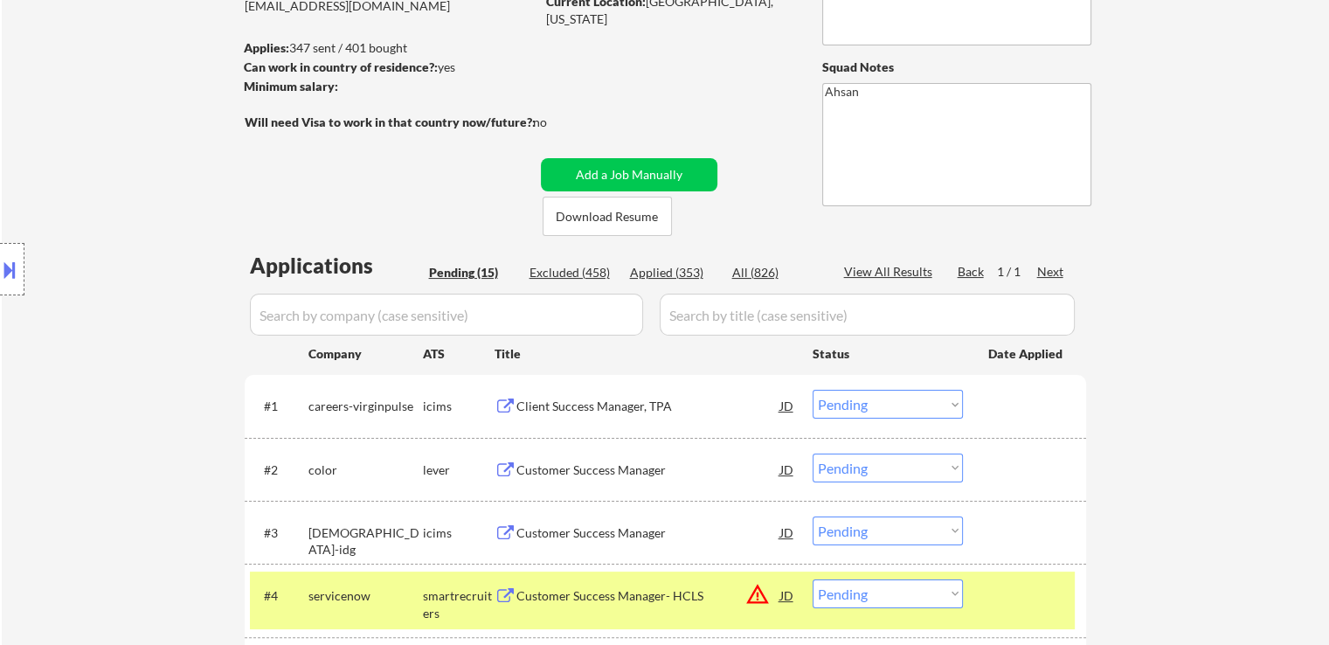
scroll to position [87, 0]
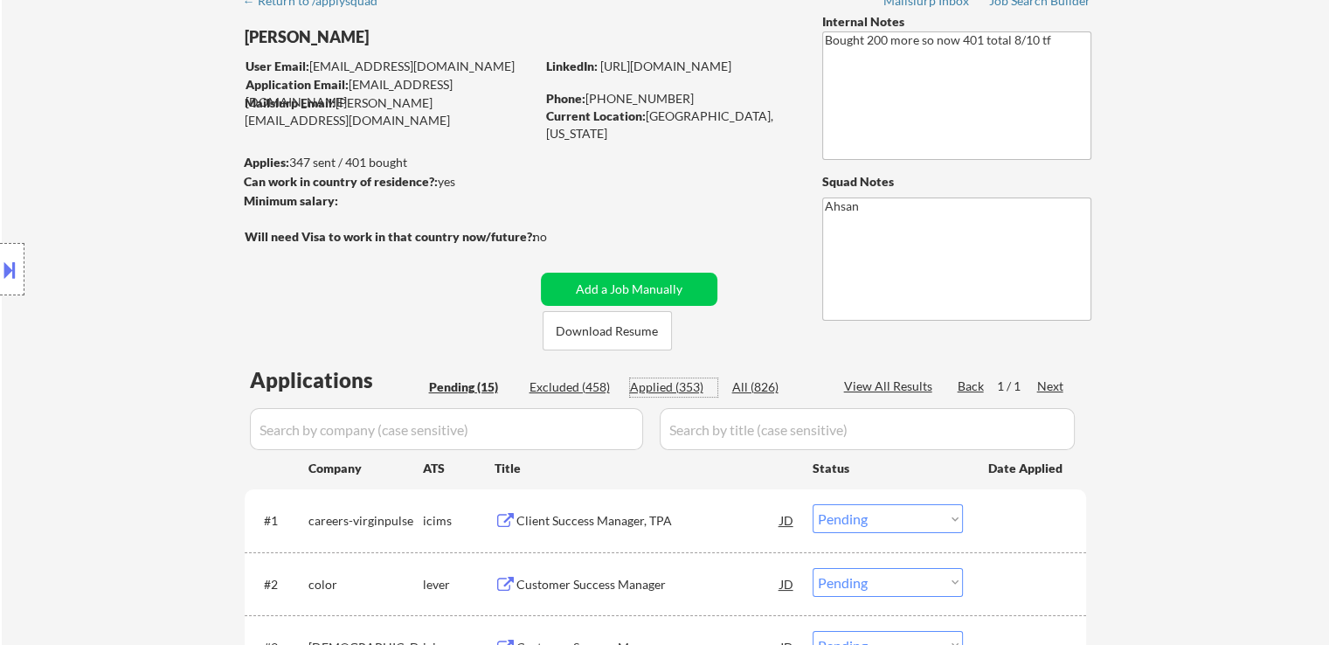
click at [671, 392] on div "Applied (353)" at bounding box center [673, 386] width 87 height 17
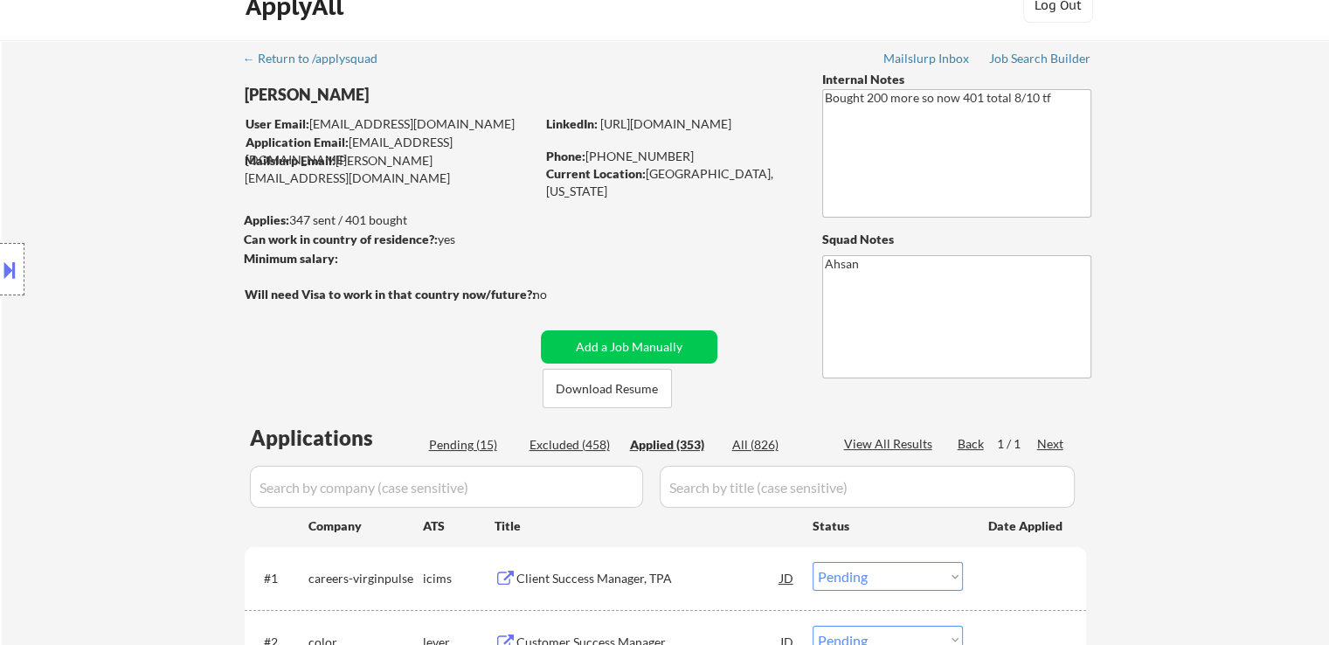
scroll to position [0, 0]
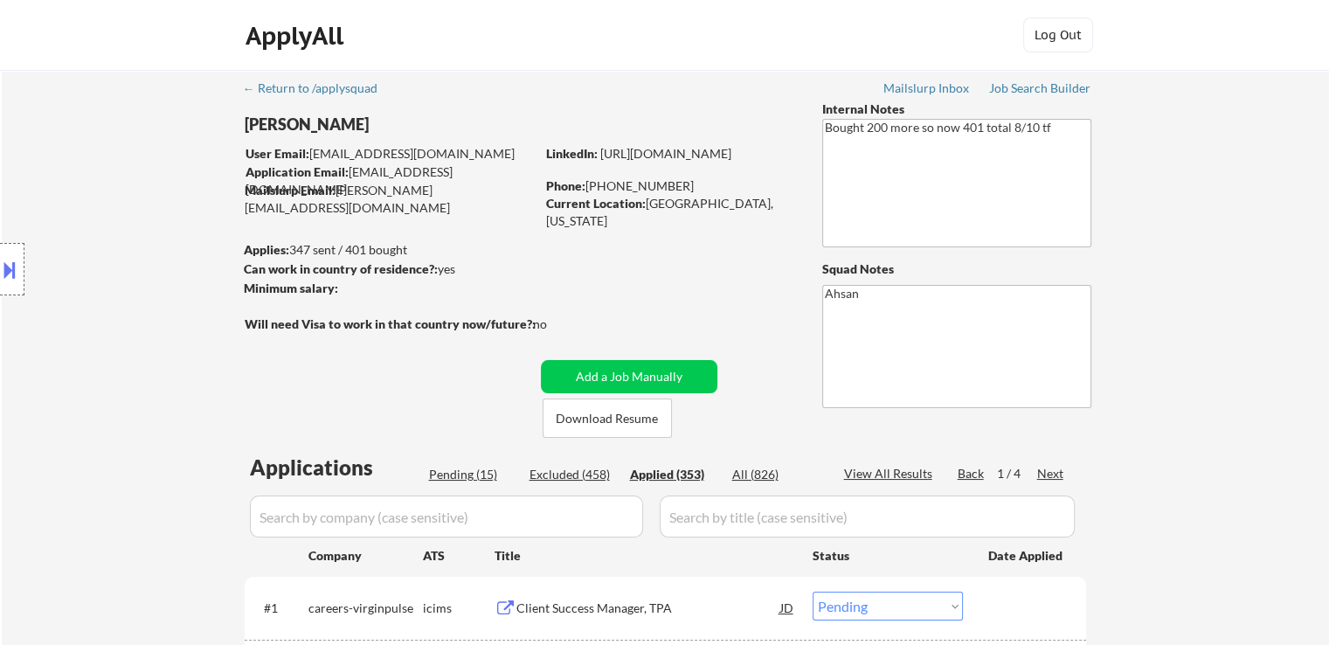
click at [17, 274] on button at bounding box center [9, 269] width 19 height 29
click at [10, 277] on button at bounding box center [9, 269] width 19 height 29
select select ""applied""
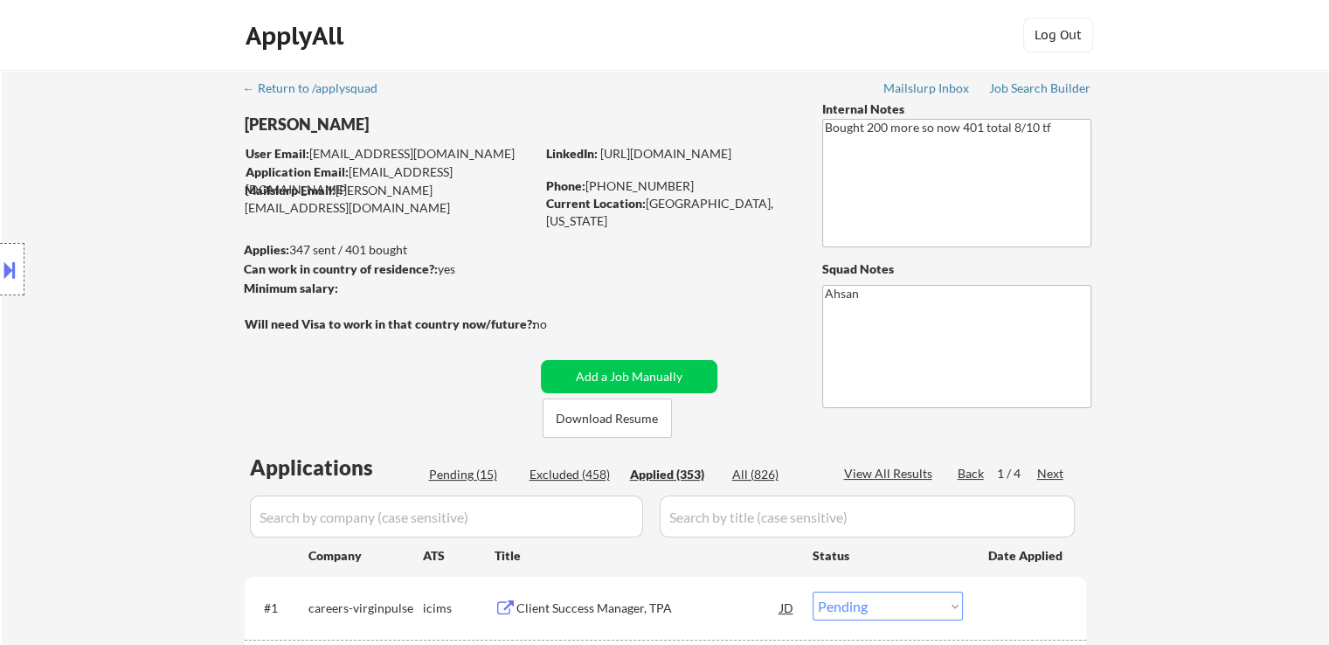
select select ""applied""
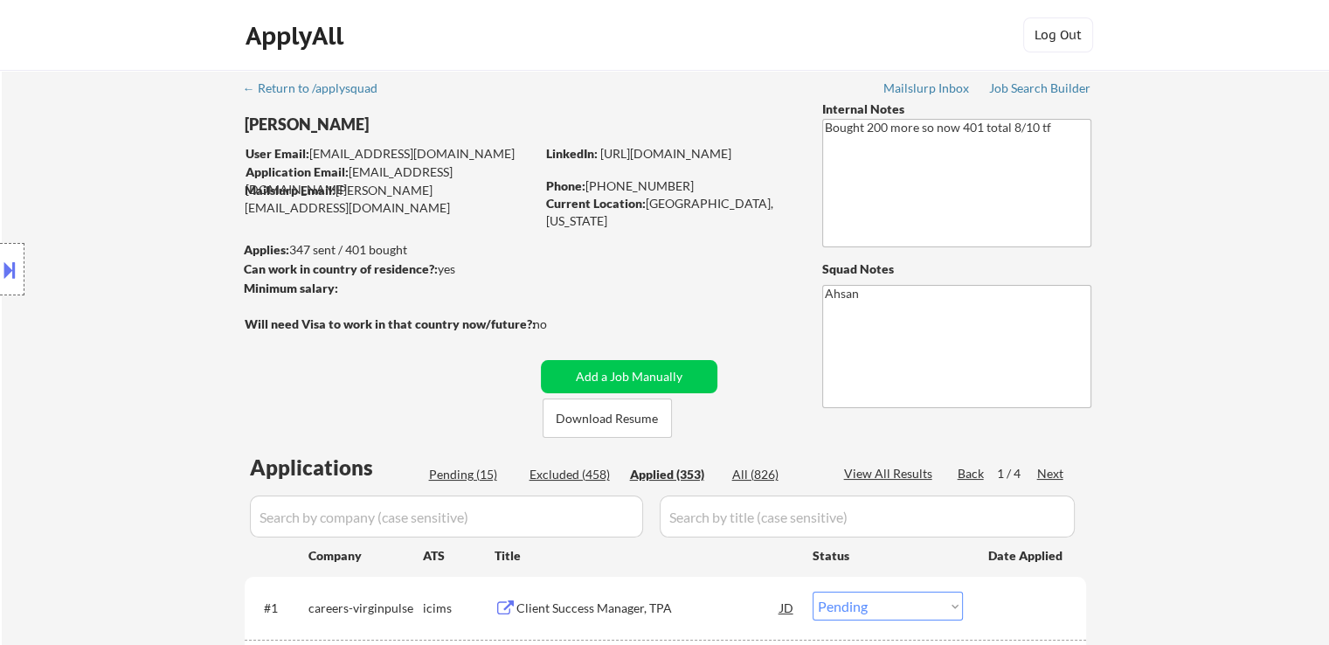
select select ""applied""
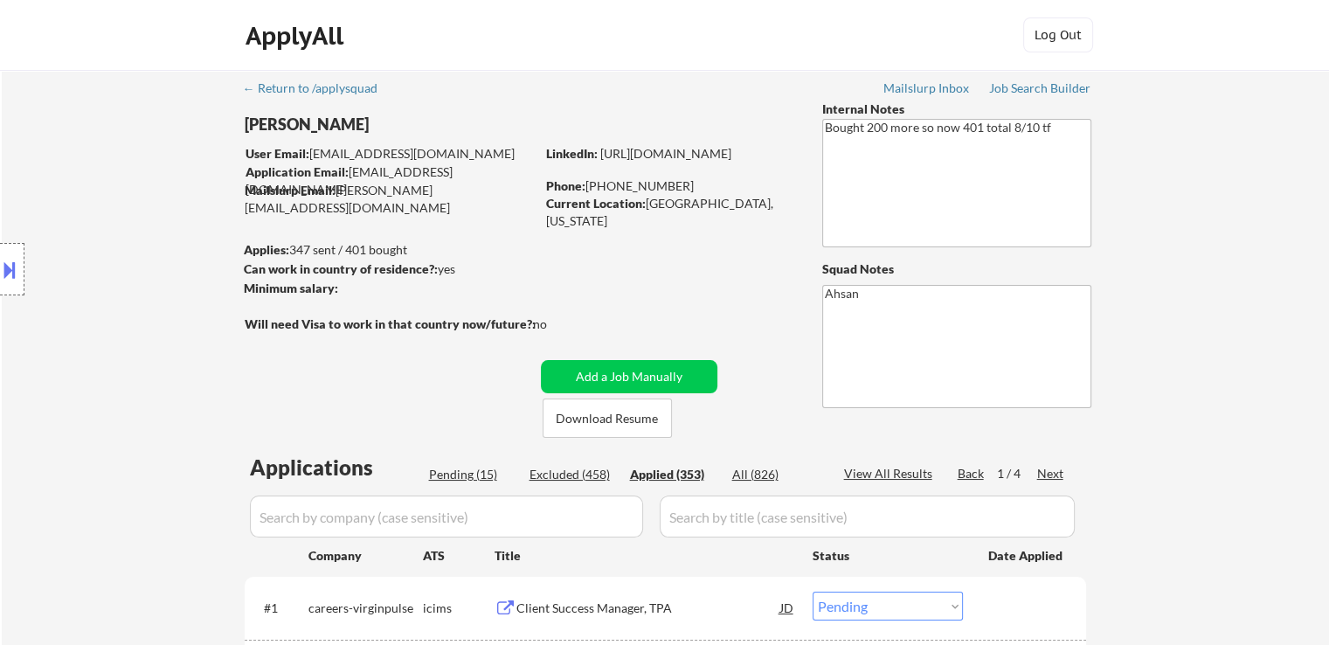
select select ""applied""
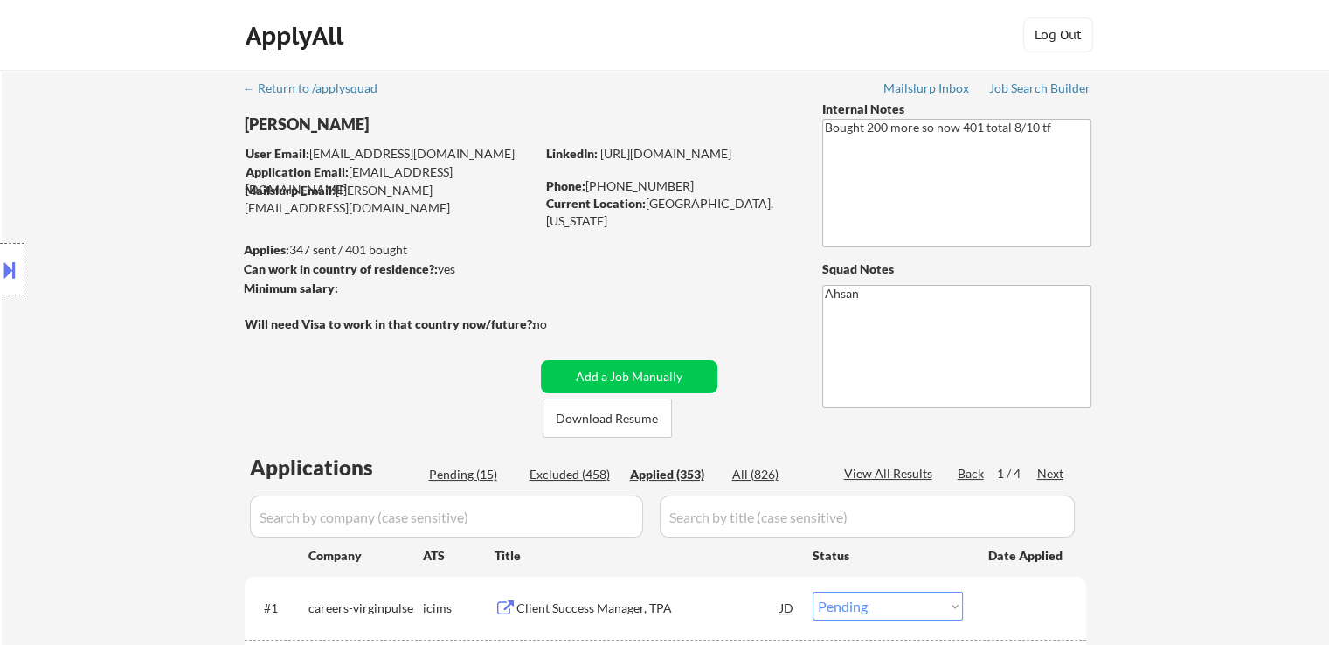
select select ""applied""
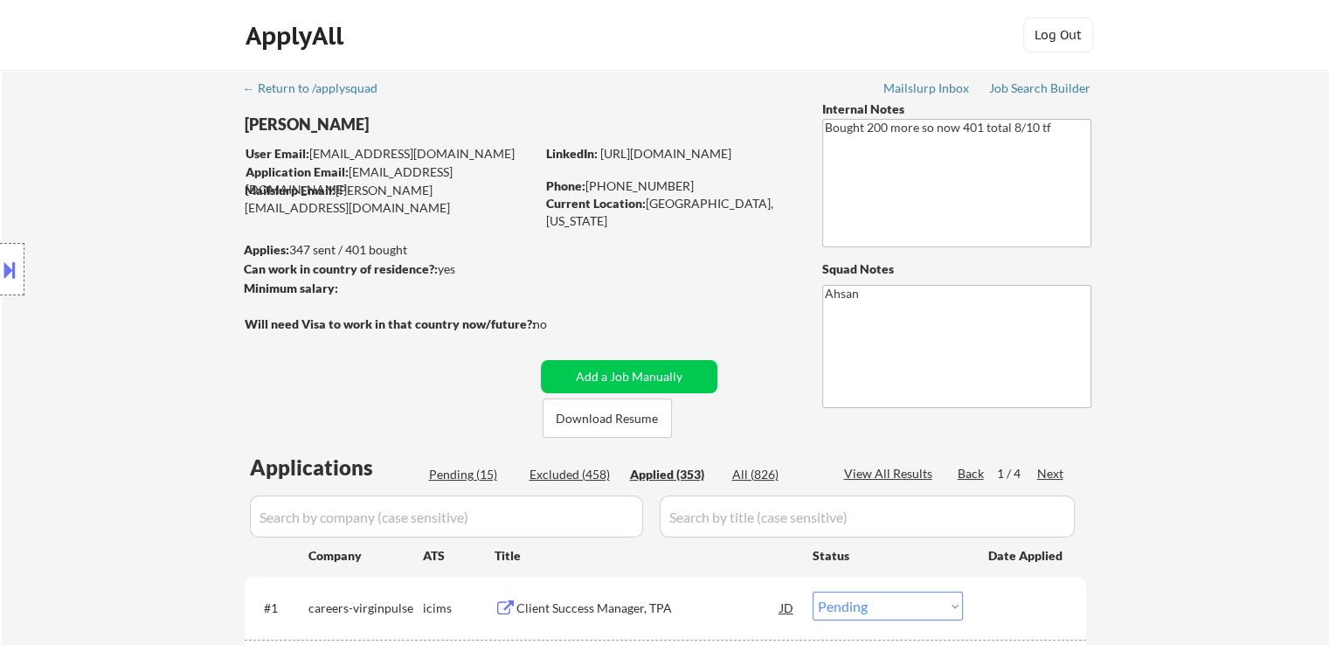
select select ""applied""
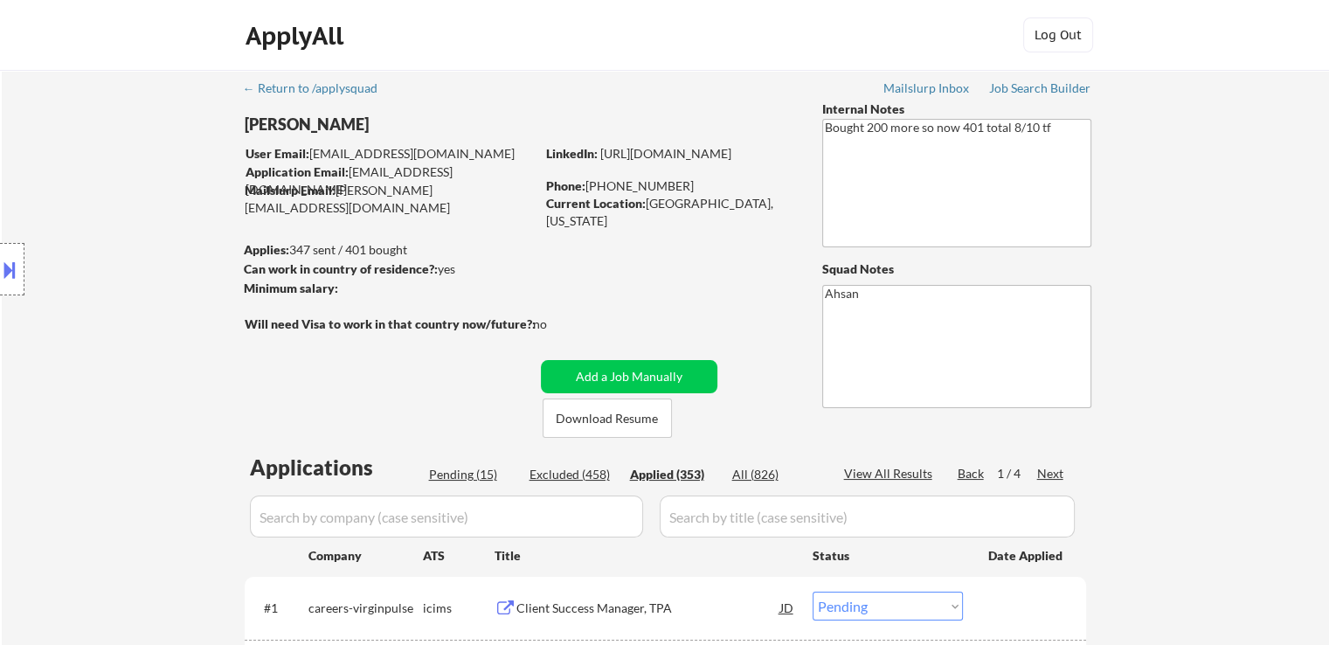
select select ""applied""
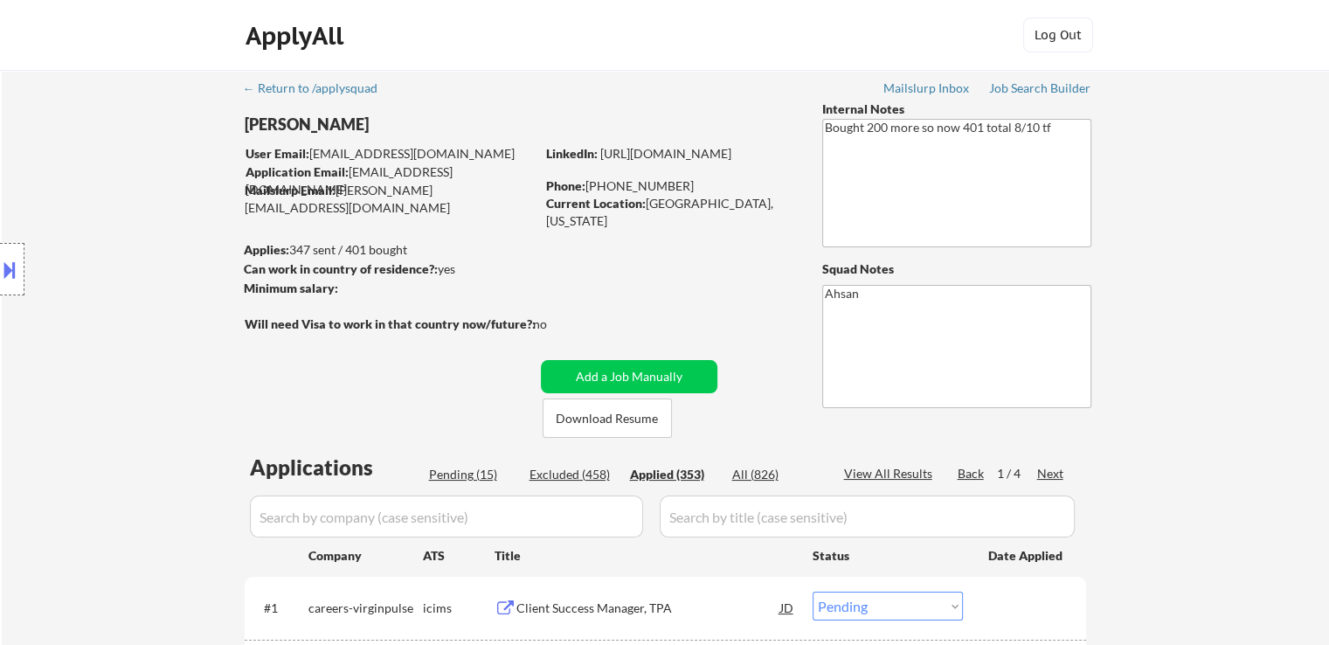
select select ""applied""
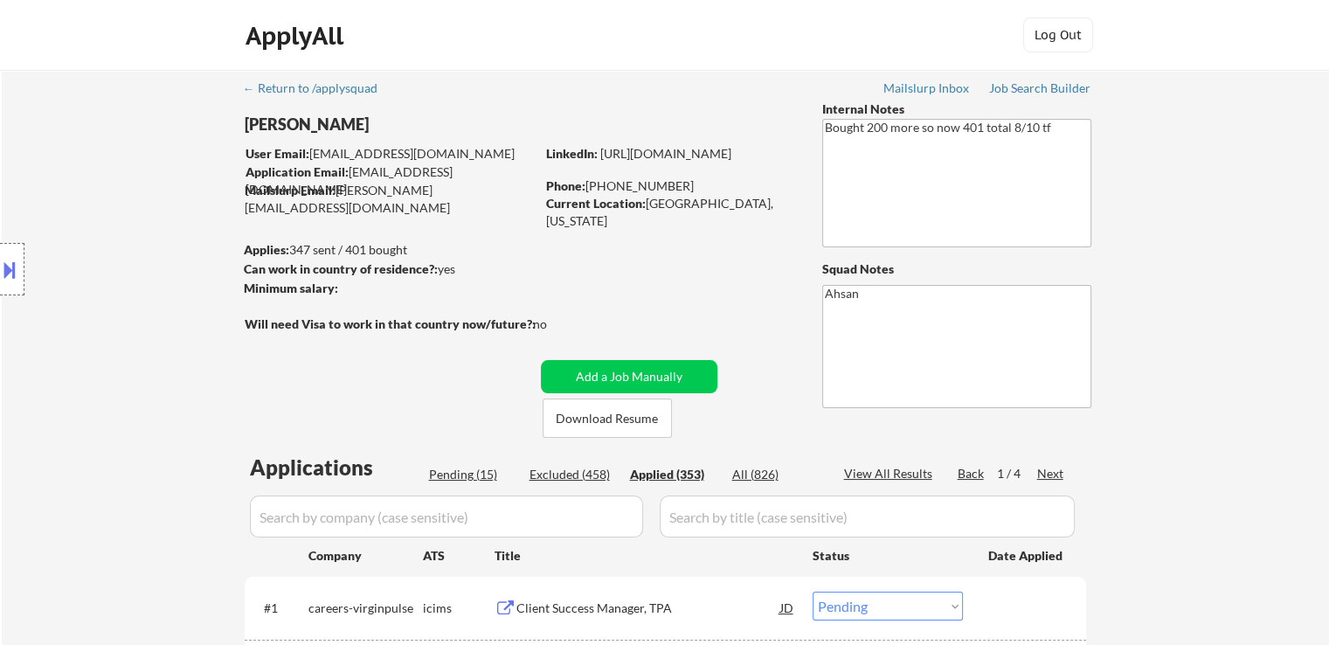
select select ""applied""
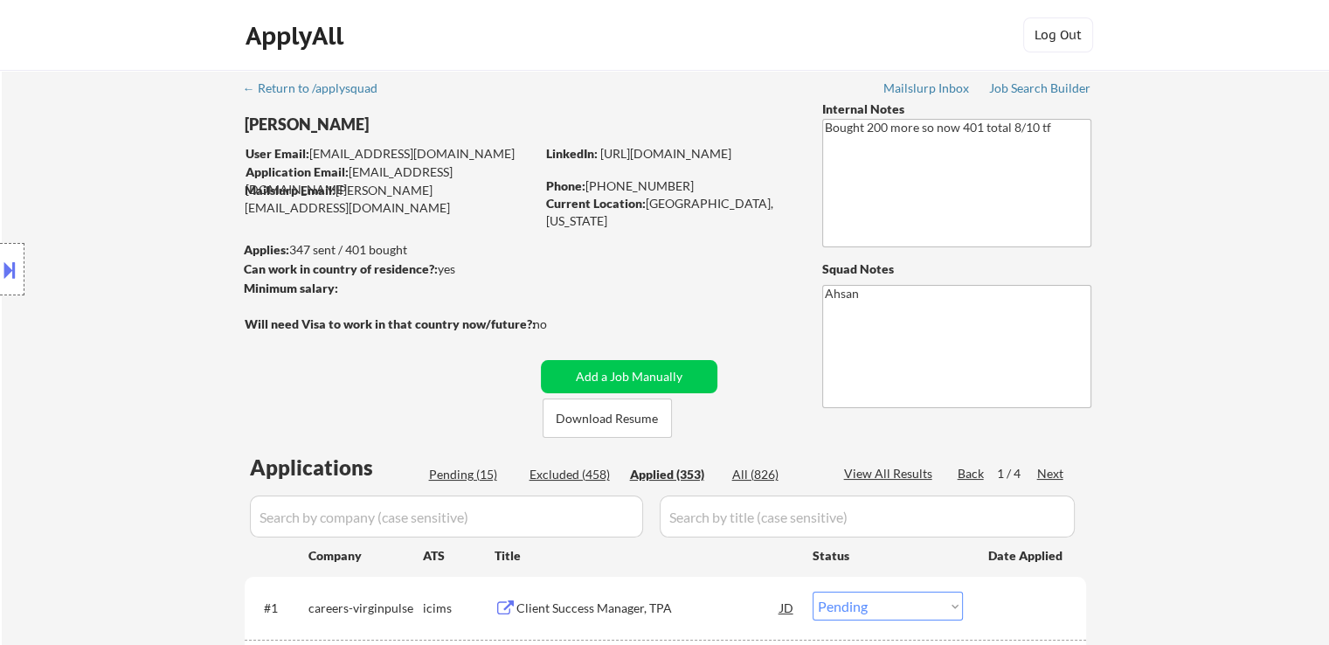
select select ""applied""
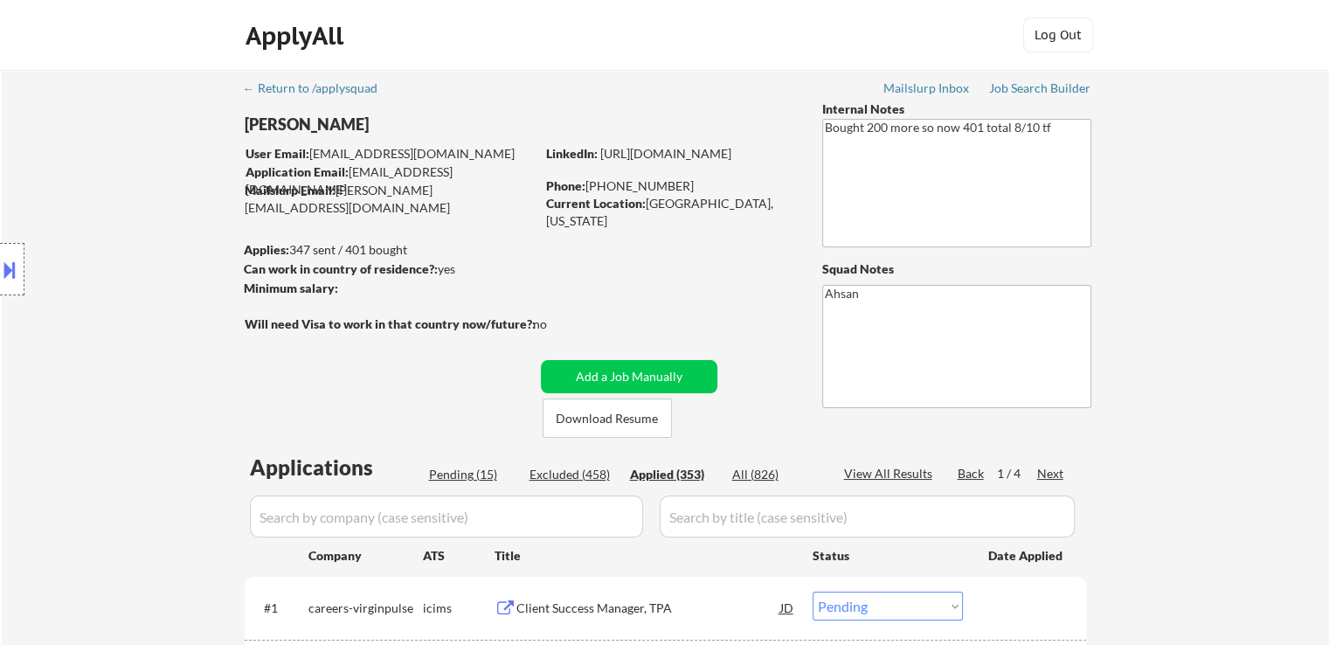
select select ""applied""
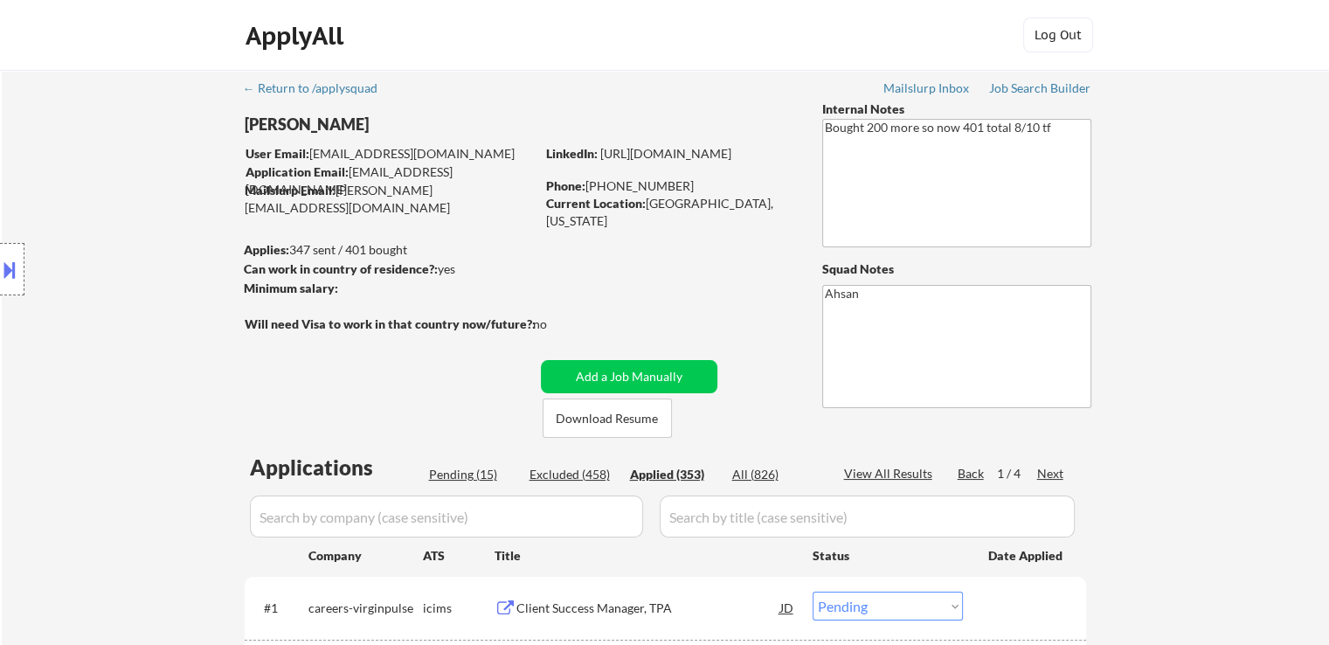
select select ""applied""
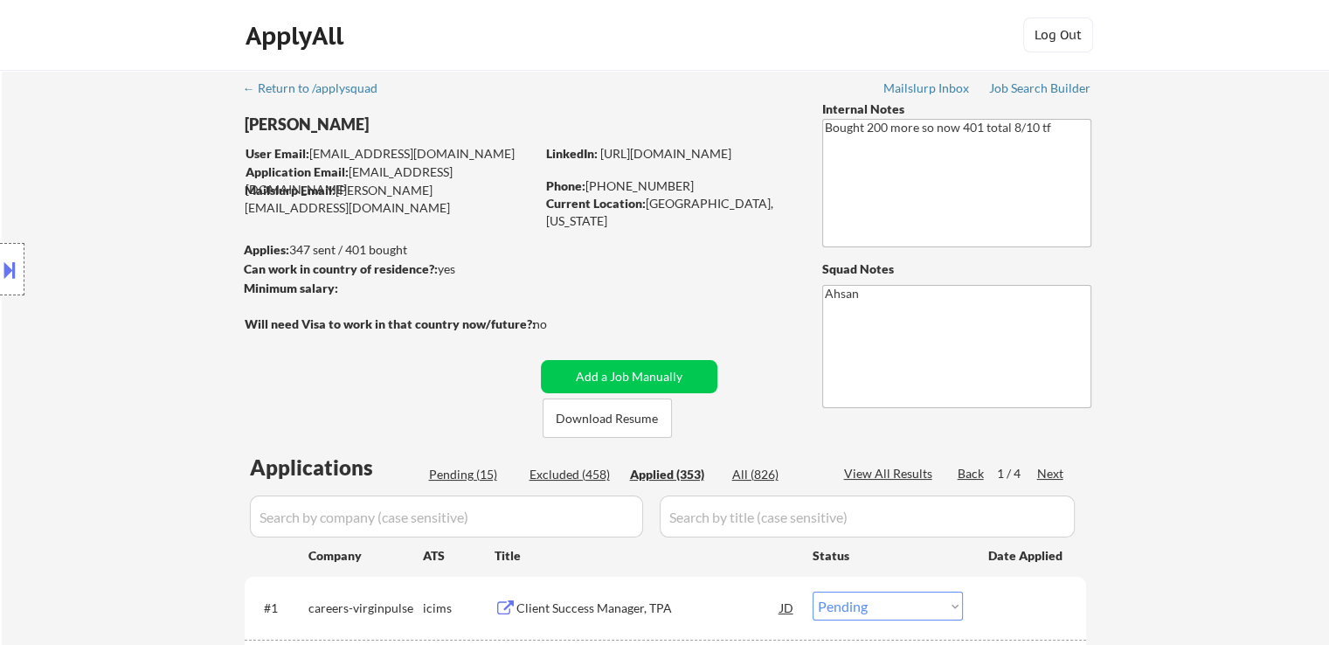
select select ""applied""
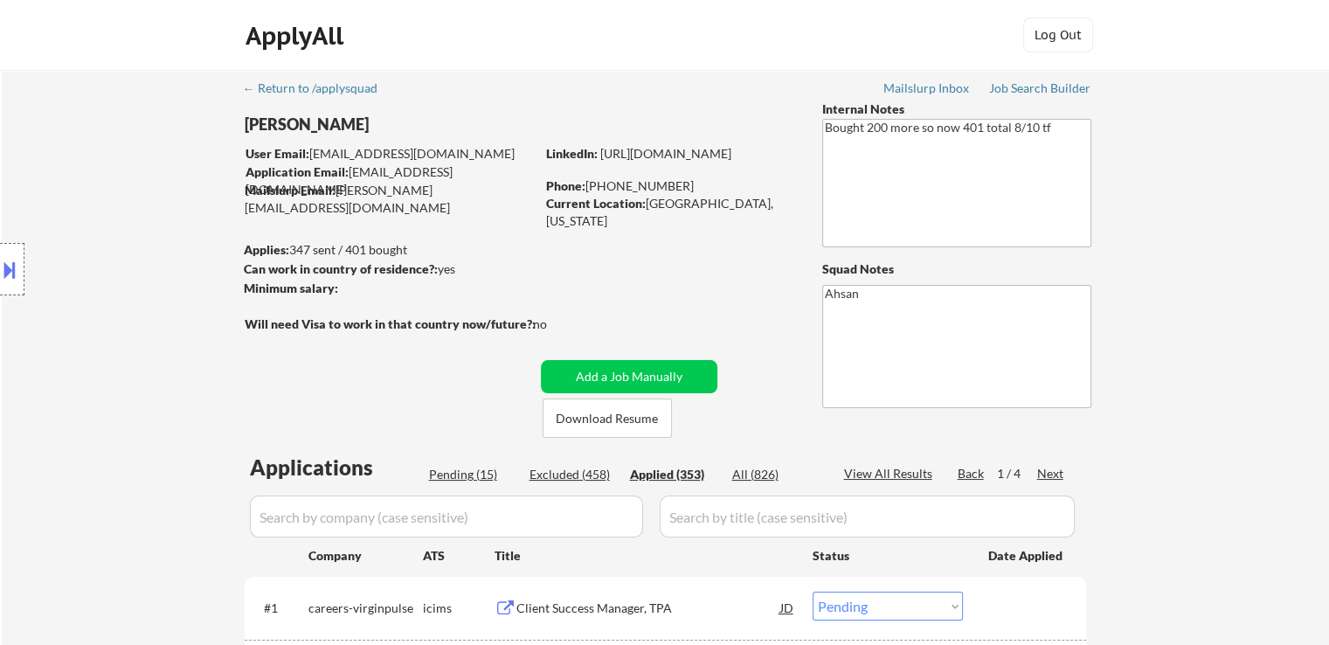
select select ""applied""
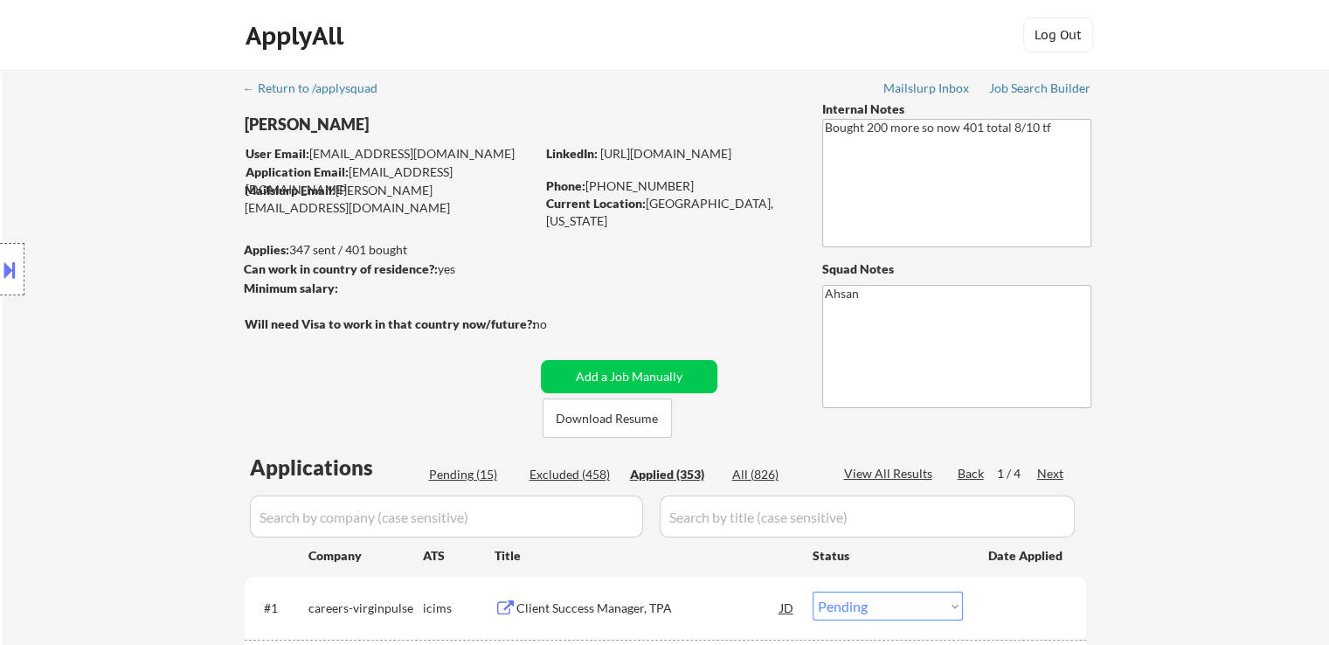
select select ""applied""
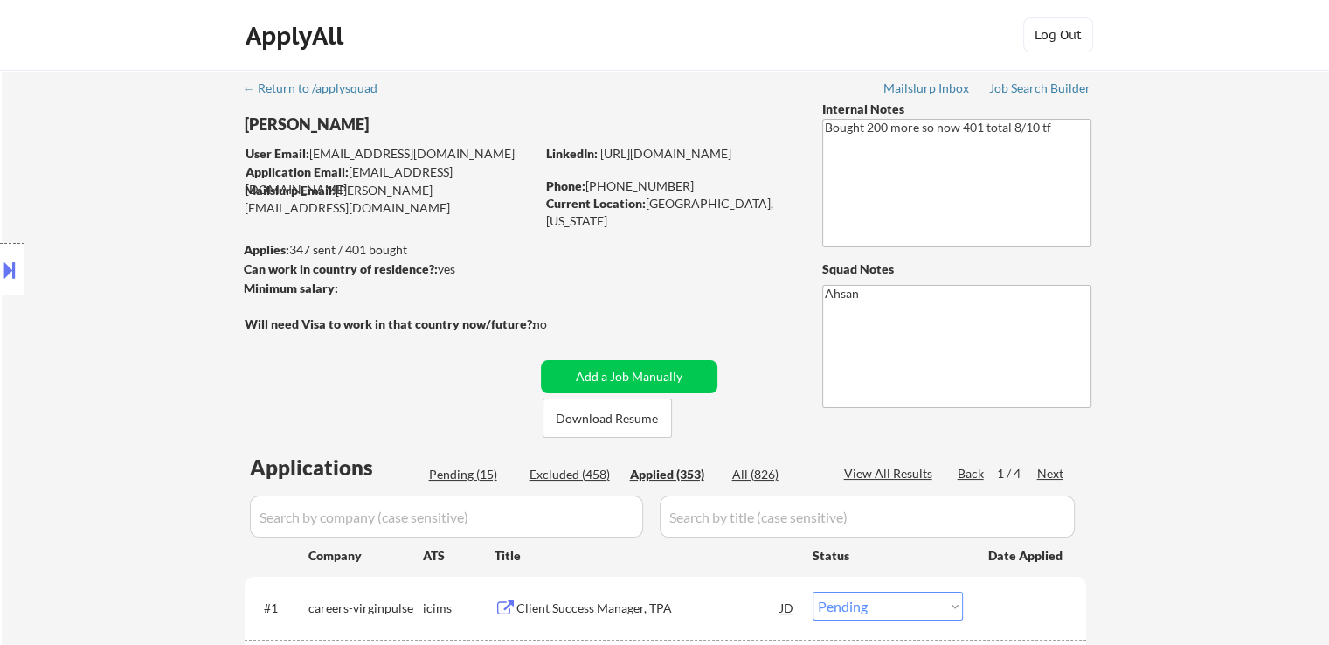
select select ""applied""
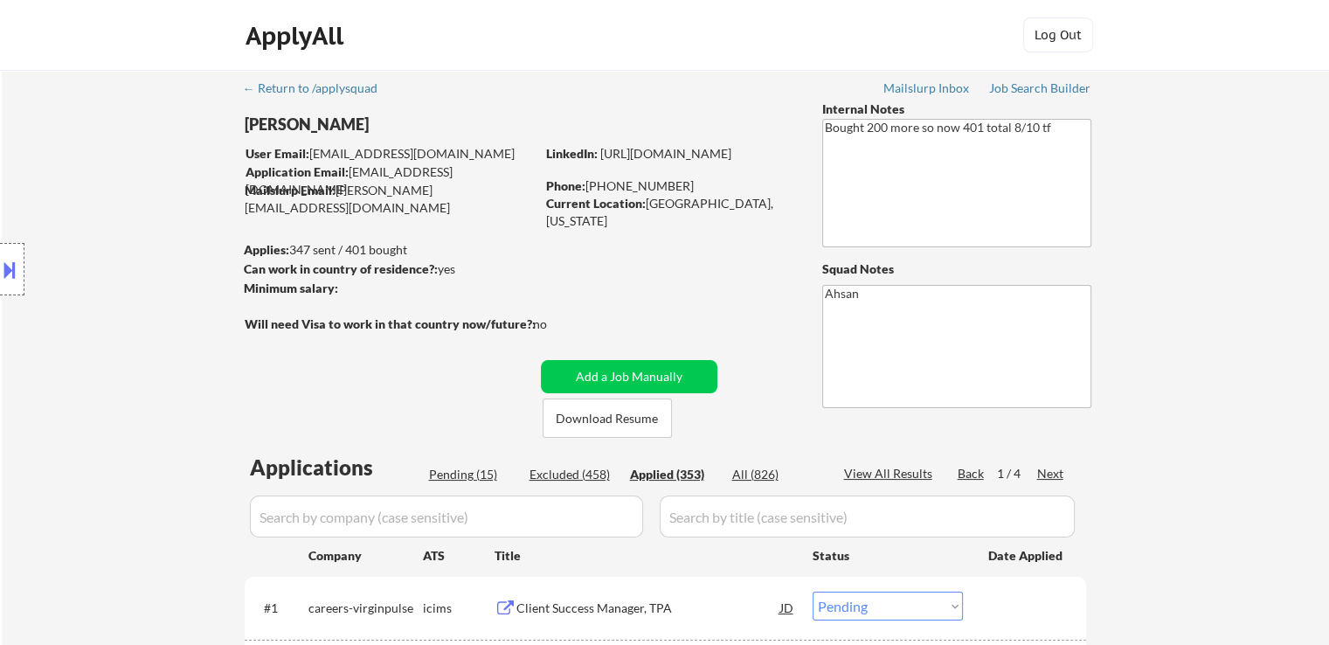
select select ""applied""
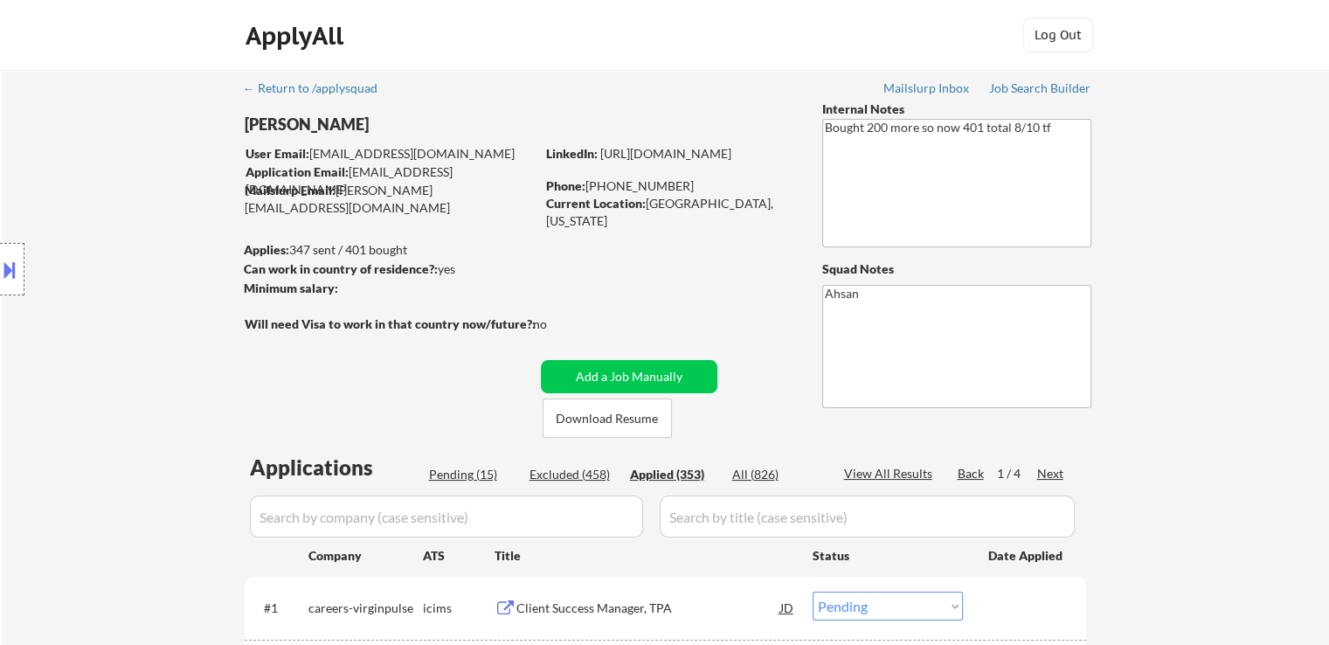
select select ""applied""
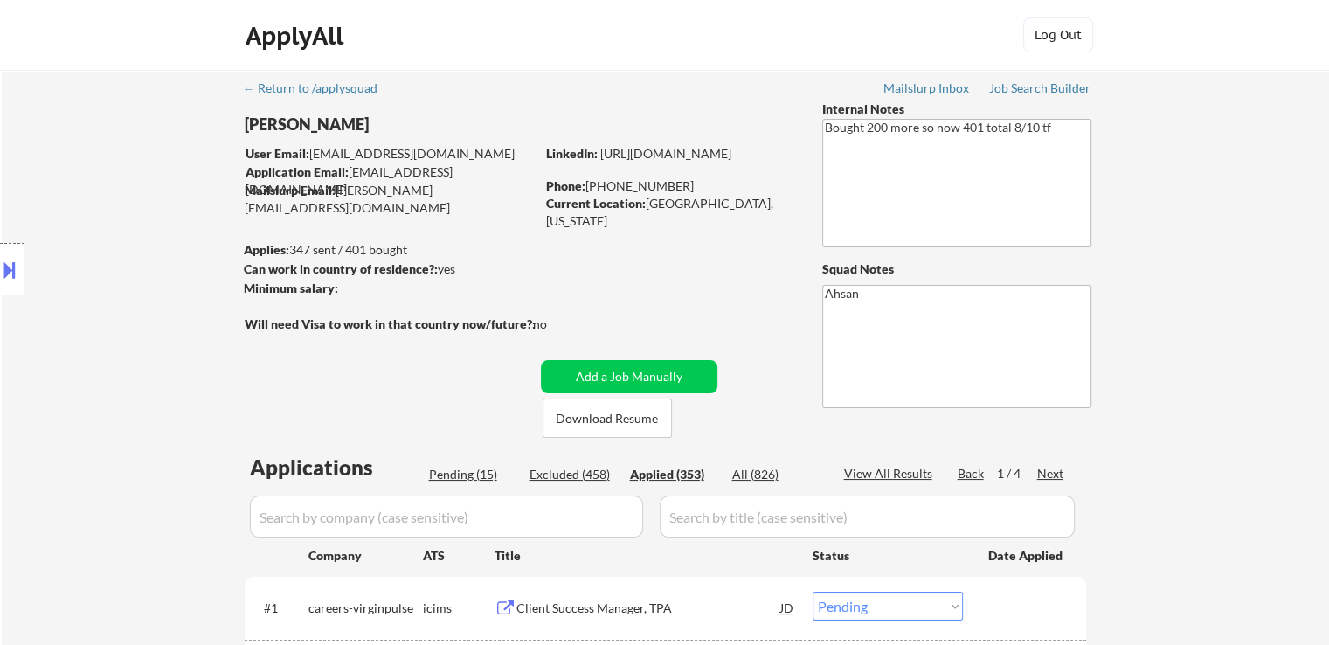
select select ""applied""
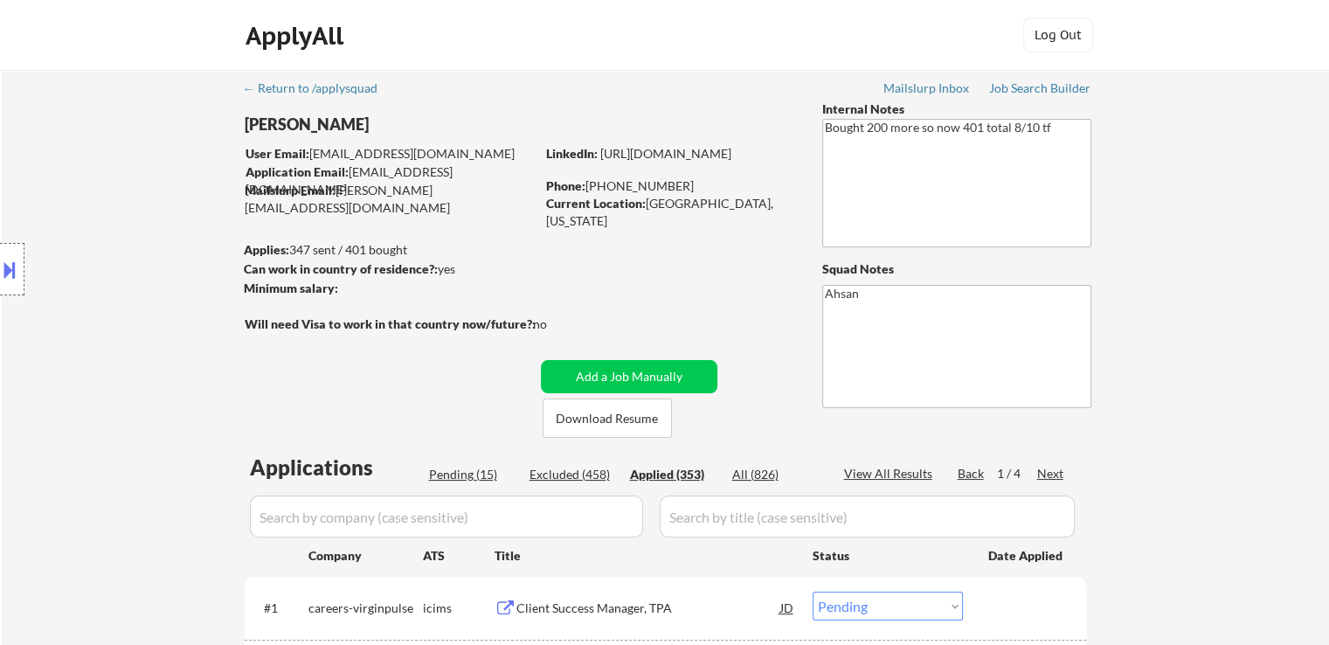
select select ""applied""
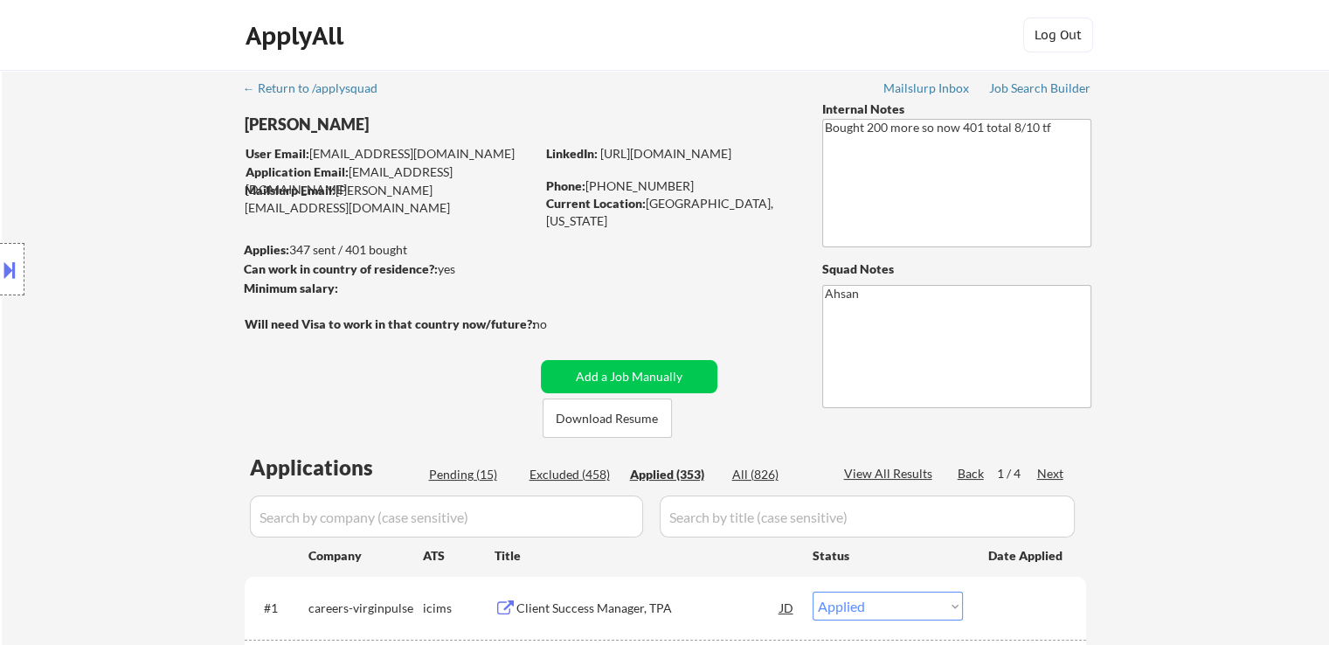
select select ""applied""
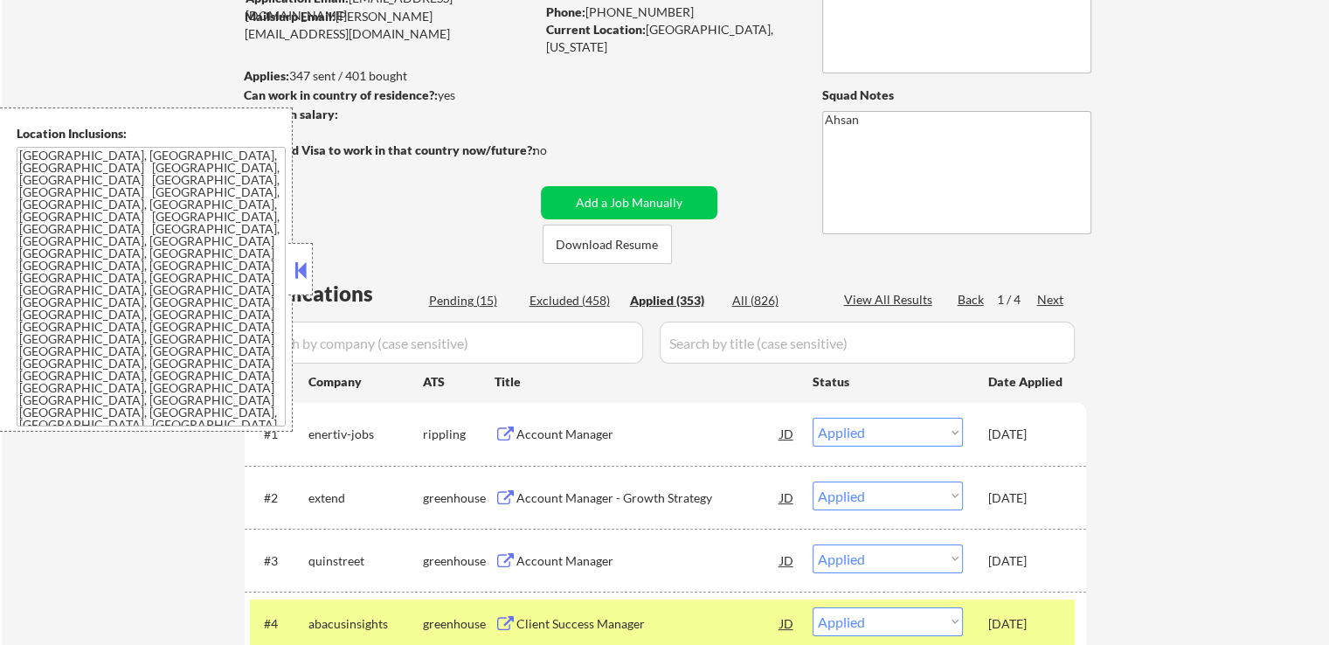
scroll to position [262, 0]
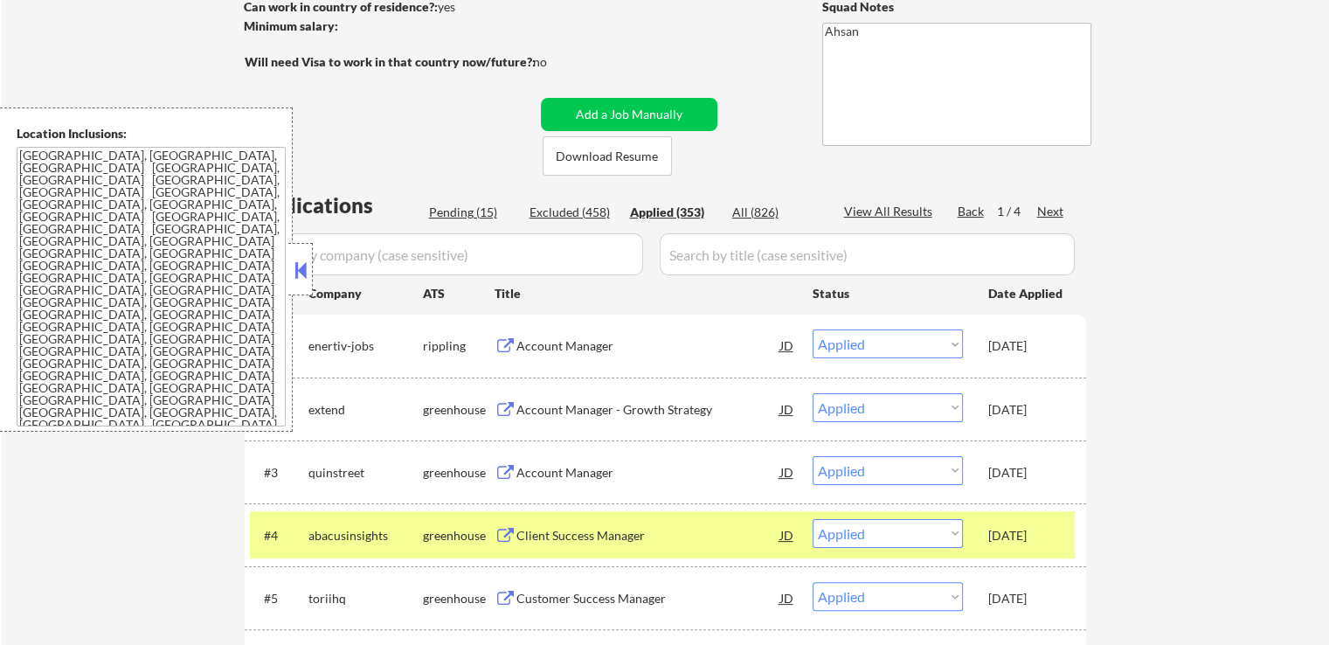
click at [543, 406] on div "Account Manager - Growth Strategy" at bounding box center [649, 409] width 264 height 17
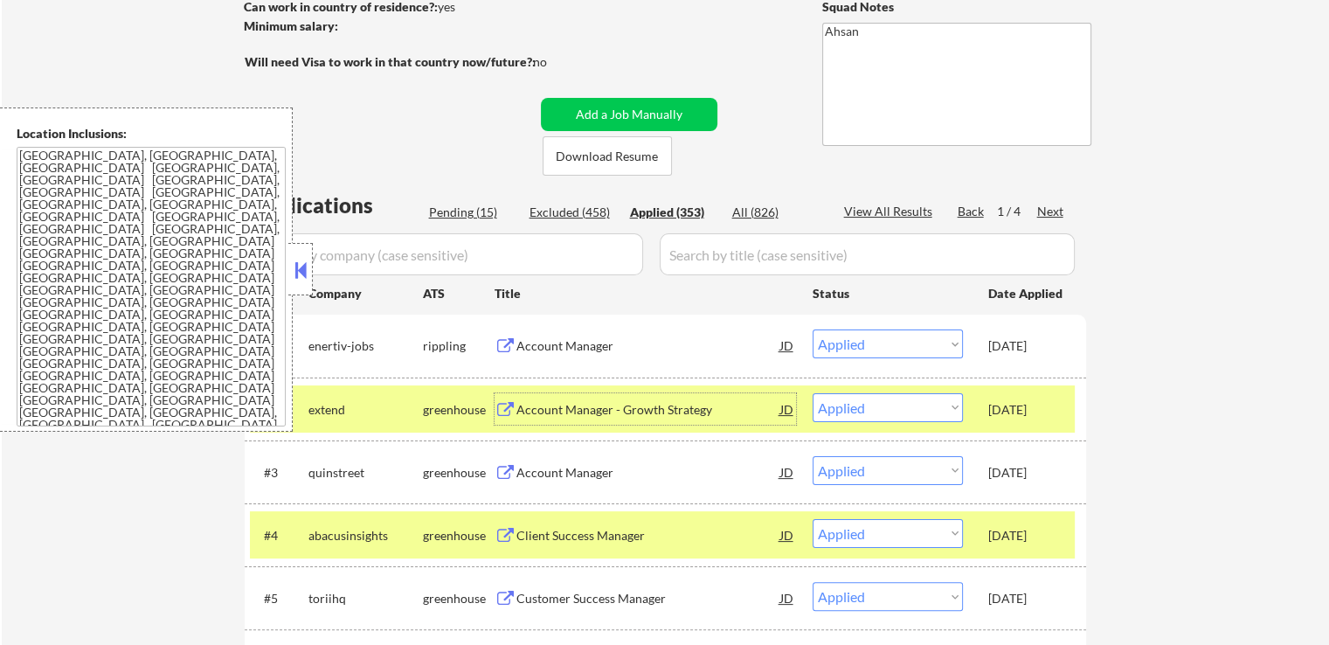
scroll to position [350, 0]
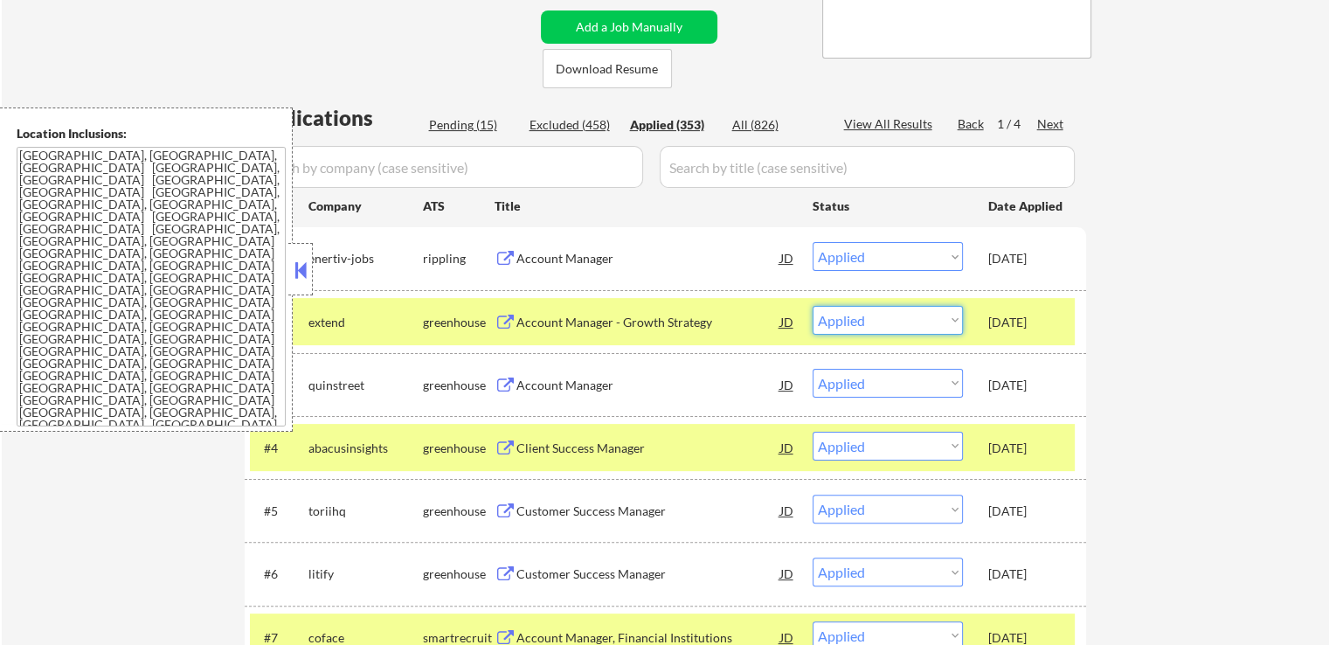
click at [874, 322] on select "Choose an option... Pending Applied Excluded (Questions) Excluded (Expired) Exc…" at bounding box center [888, 320] width 150 height 29
click at [813, 306] on select "Choose an option... Pending Applied Excluded (Questions) Excluded (Expired) Exc…" at bounding box center [888, 320] width 150 height 29
select select ""applied""
